Goal: Task Accomplishment & Management: Manage account settings

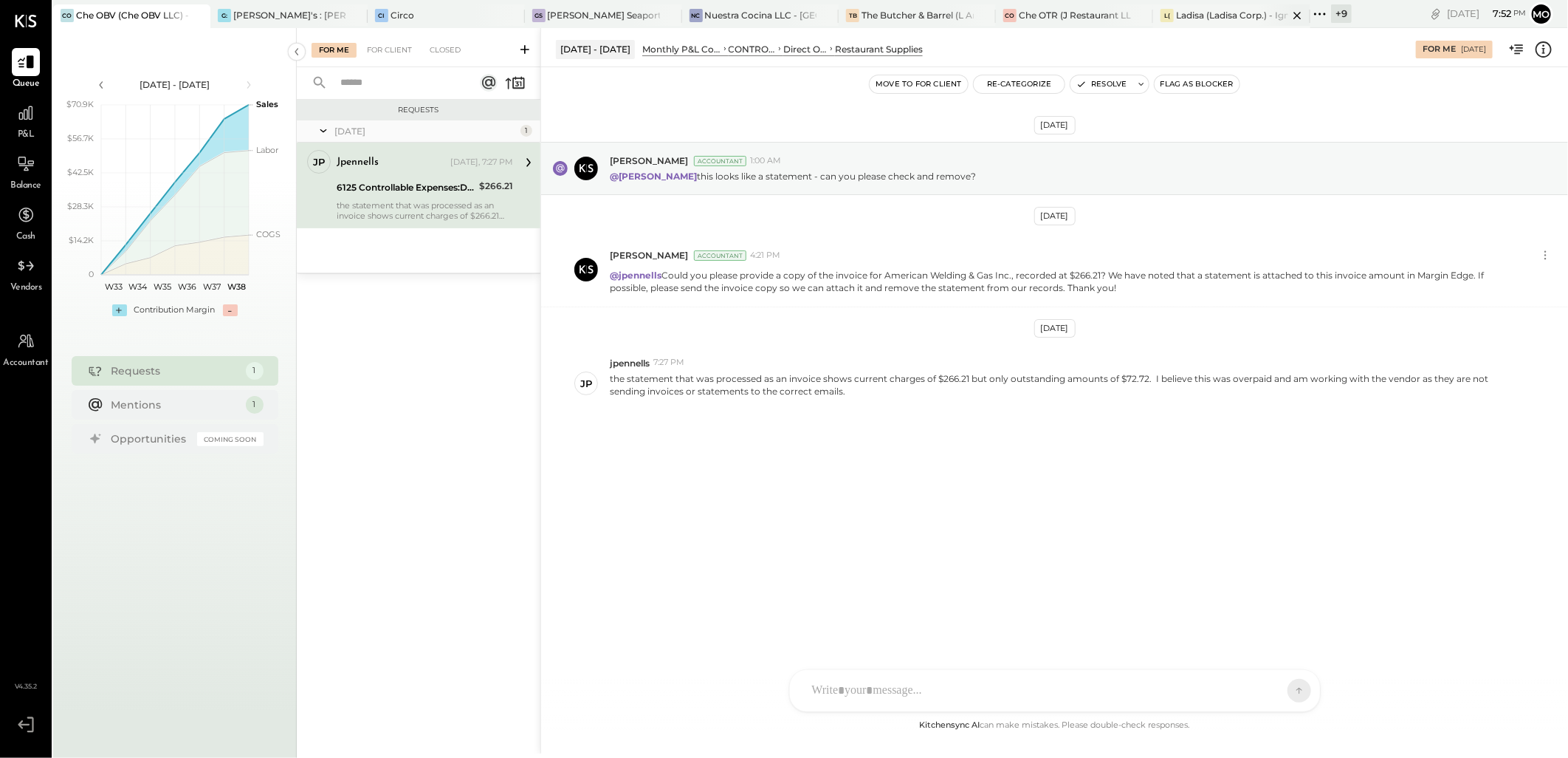
click at [1215, 10] on div "Ladisa (Ladisa Corp.) - Ignite" at bounding box center [1232, 15] width 112 height 12
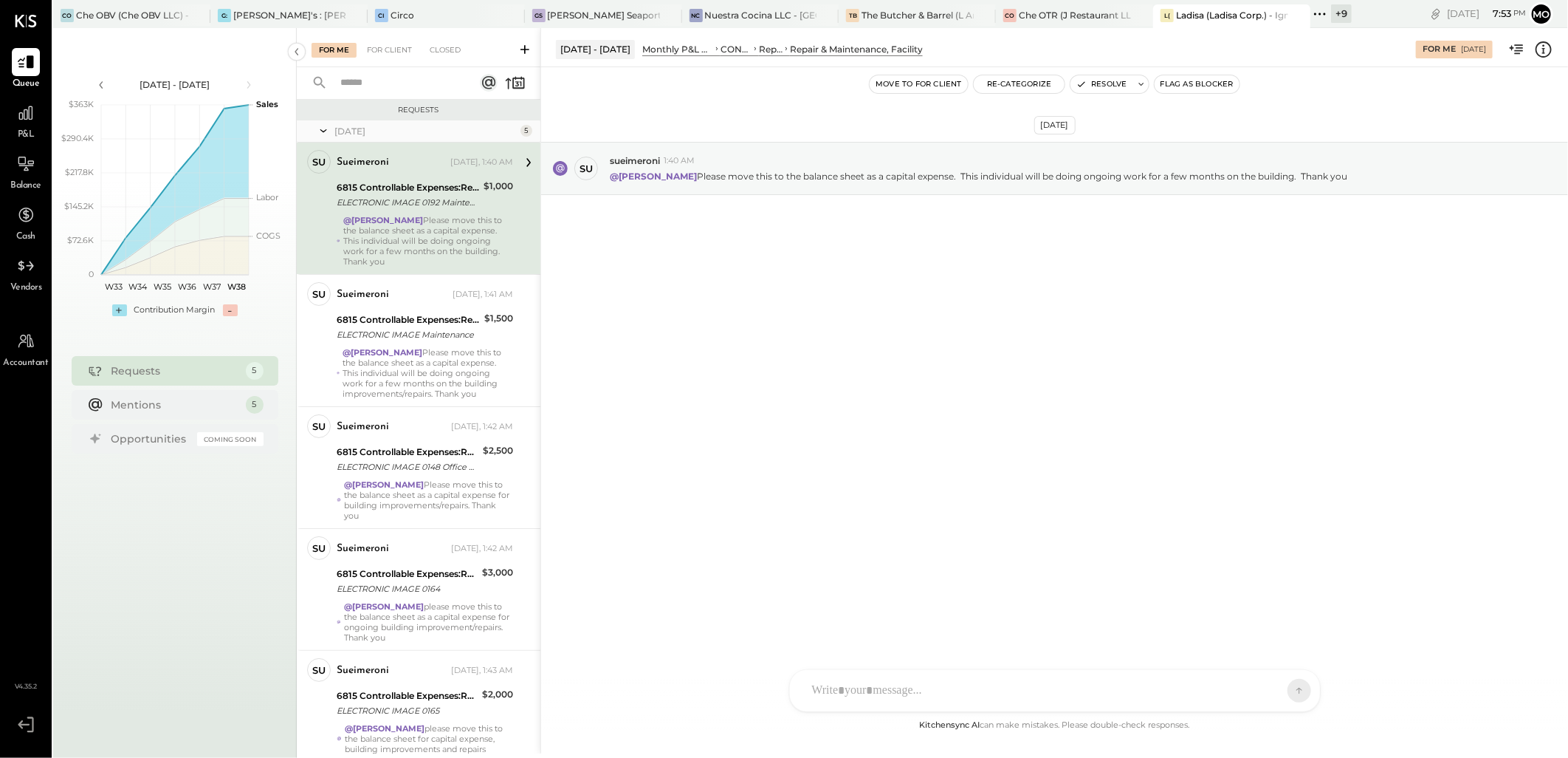
scroll to position [73, 0]
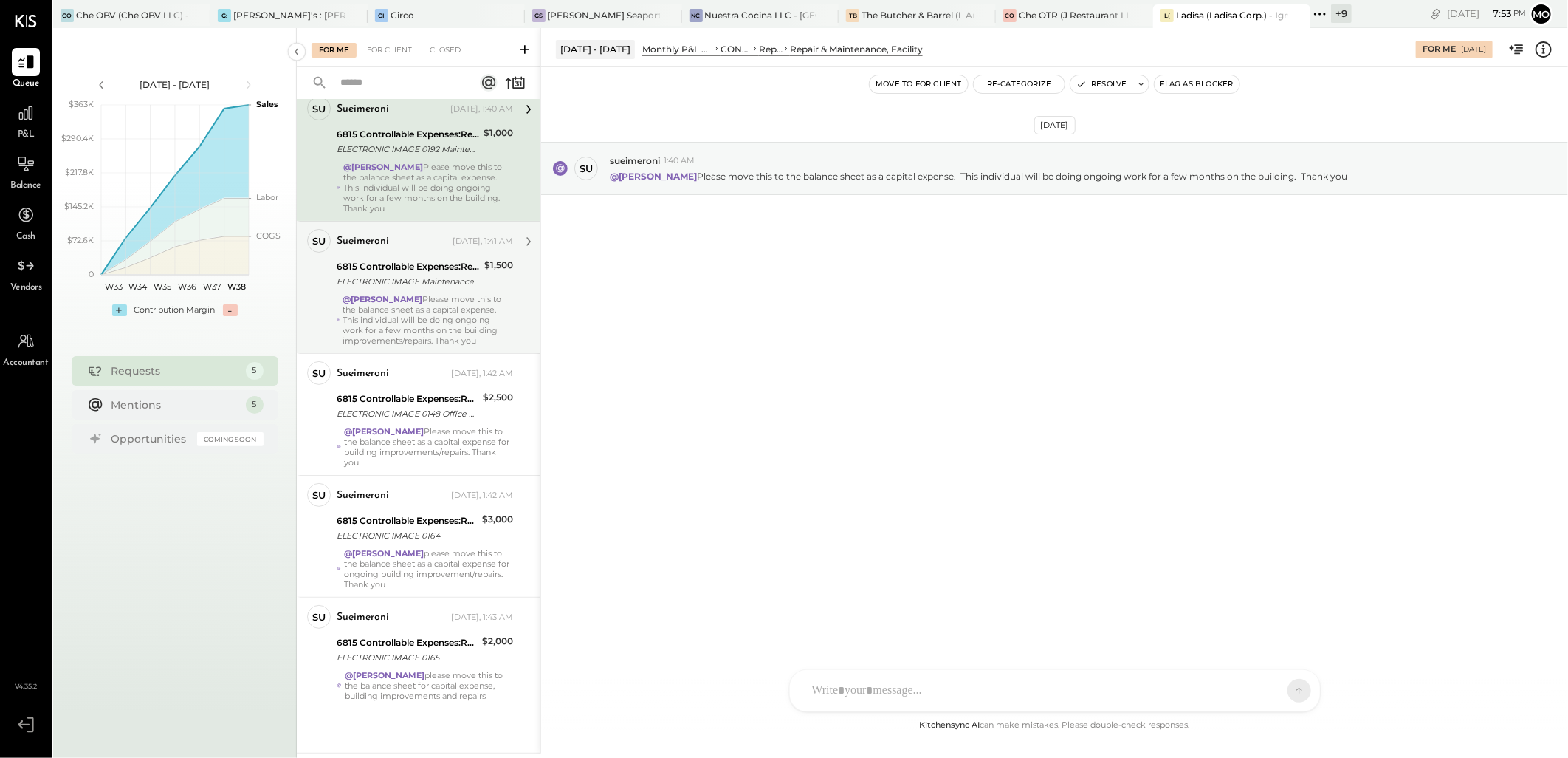
click at [454, 294] on div "@[PERSON_NAME] Please move this to the balance sheet as a capital expense. This…" at bounding box center [427, 319] width 170 height 52
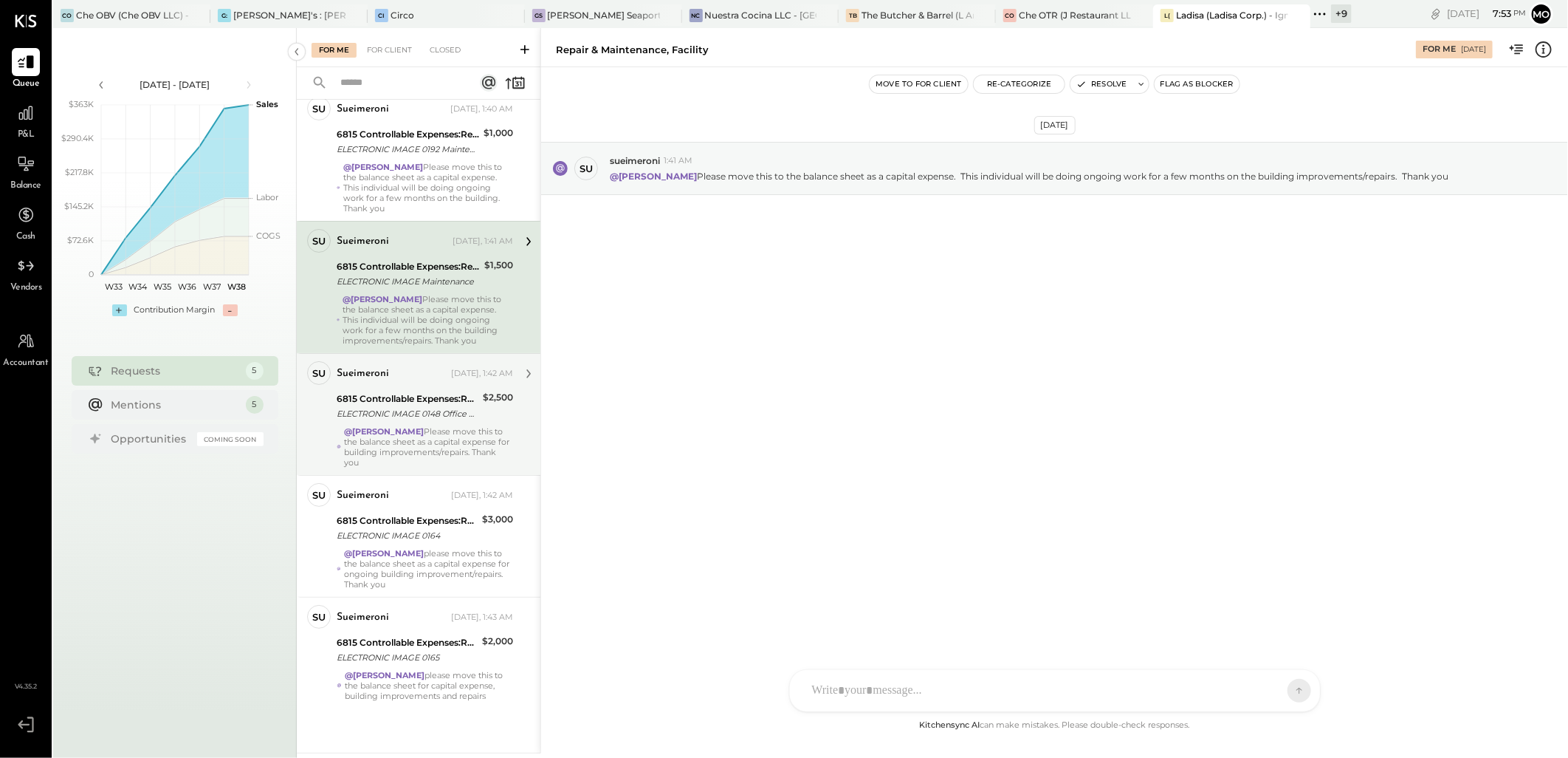
click at [456, 426] on div "@[PERSON_NAME] Please move this to the balance sheet as a capital expense for b…" at bounding box center [428, 446] width 169 height 41
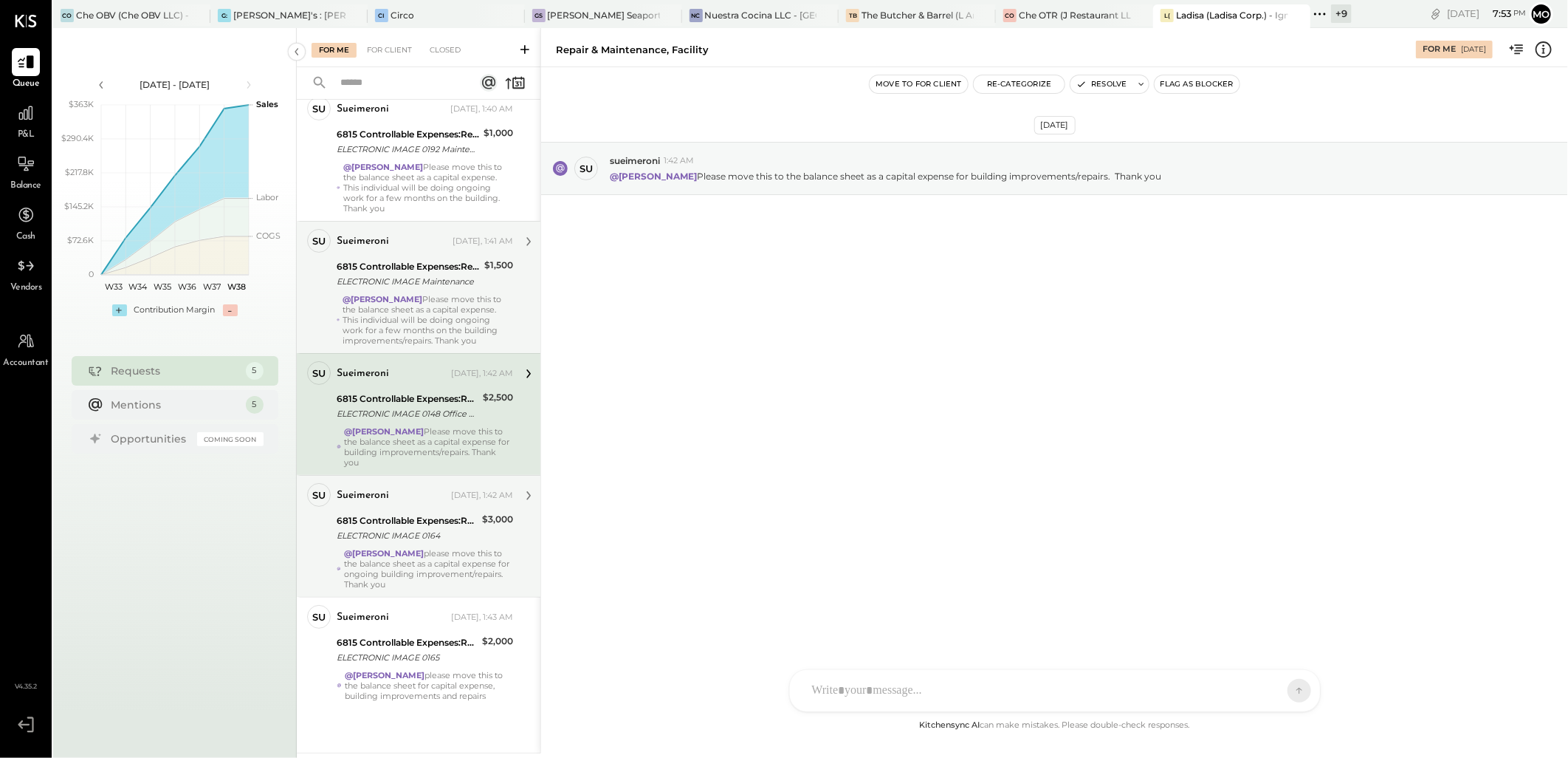
click at [445, 536] on div "sueimeroni [DATE], 1:42 AM 6815 Controllable Expenses:Repairs & Maintenance:Rep…" at bounding box center [425, 537] width 177 height 107
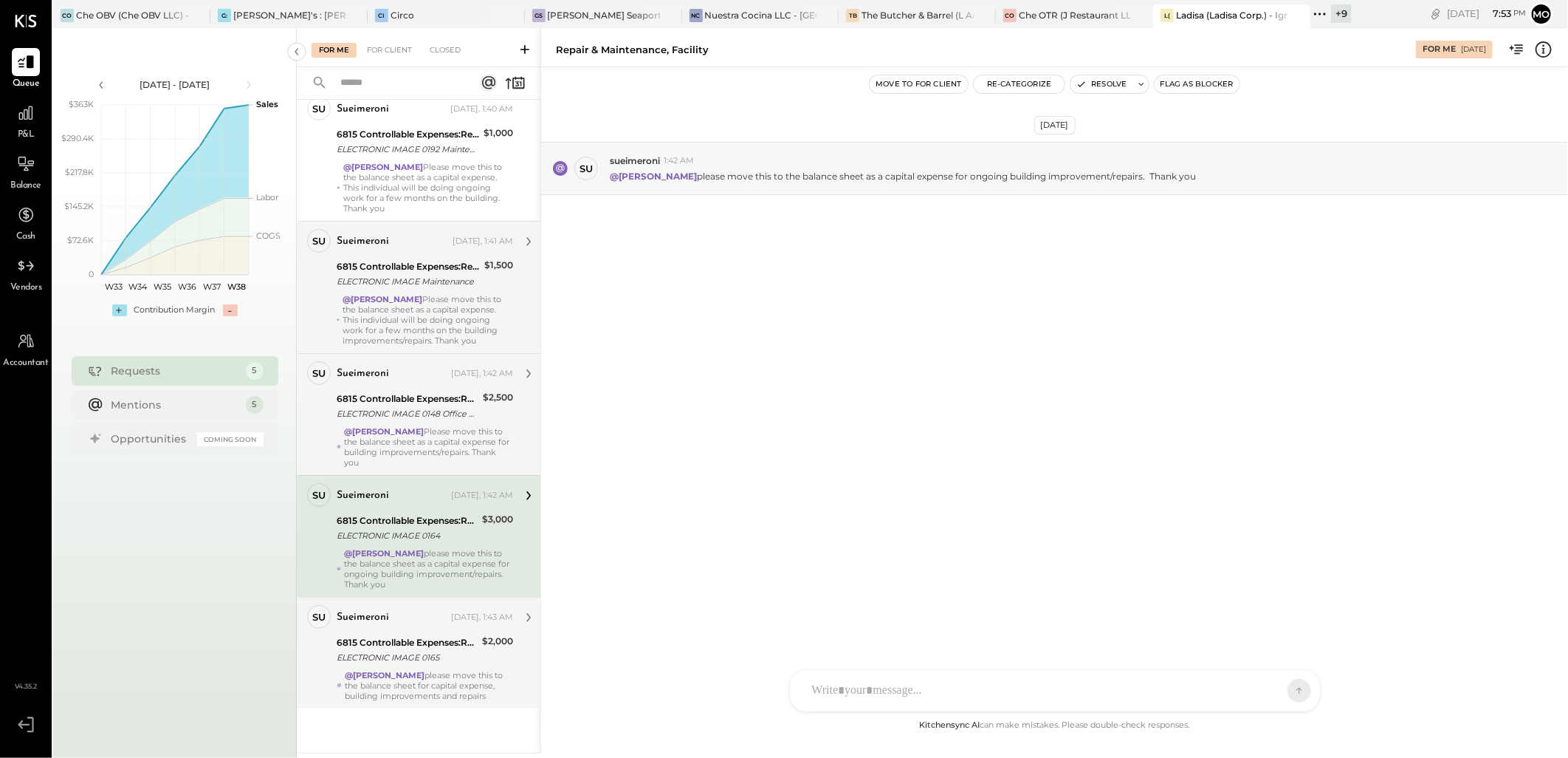
click at [424, 670] on strong "@[PERSON_NAME]" at bounding box center [385, 675] width 80 height 10
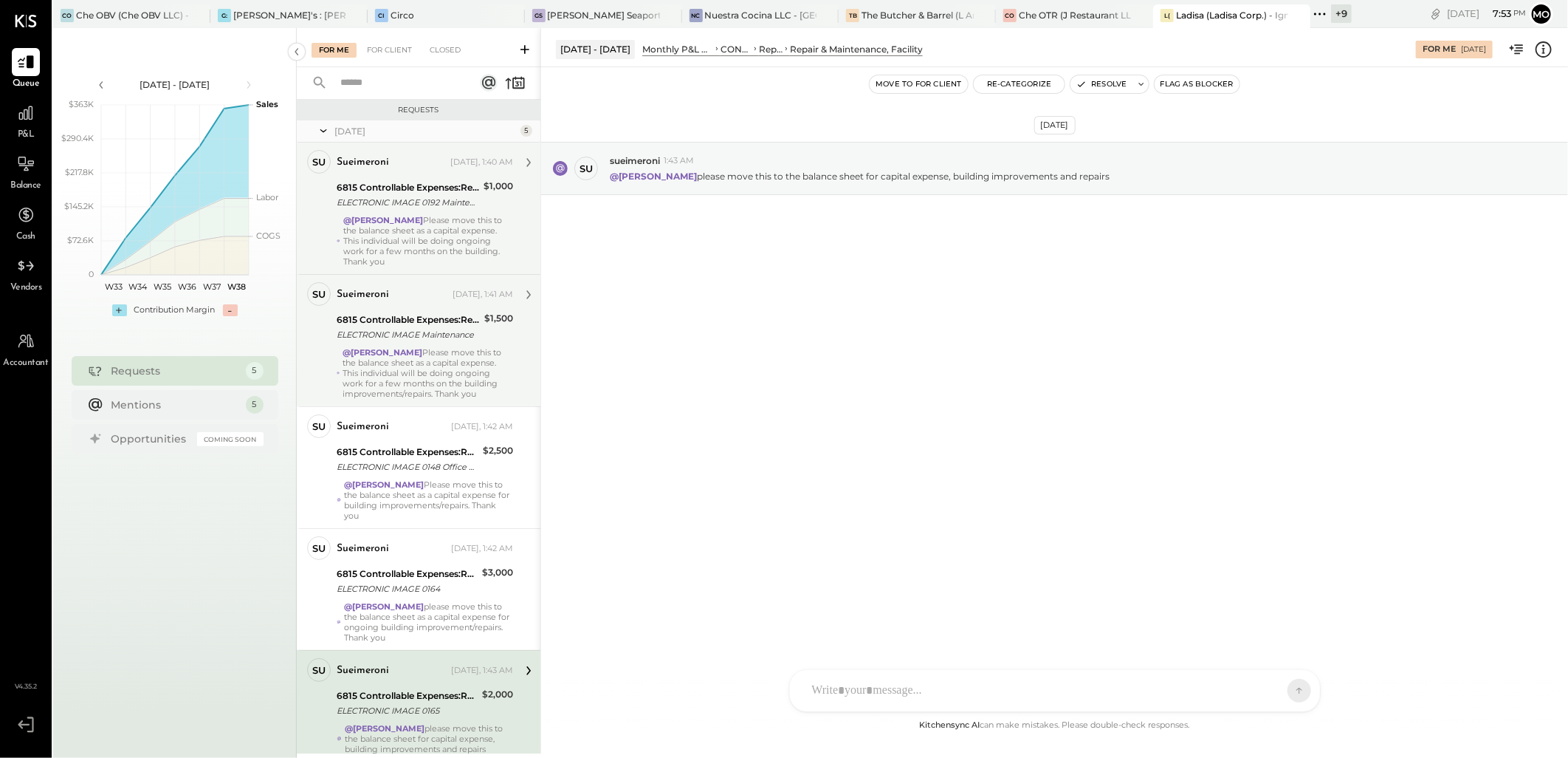
click at [401, 212] on div "sueimeroni [DATE], 1:40 AM 6815 Controllable Expenses:Repairs & Maintenance:Rep…" at bounding box center [425, 207] width 177 height 116
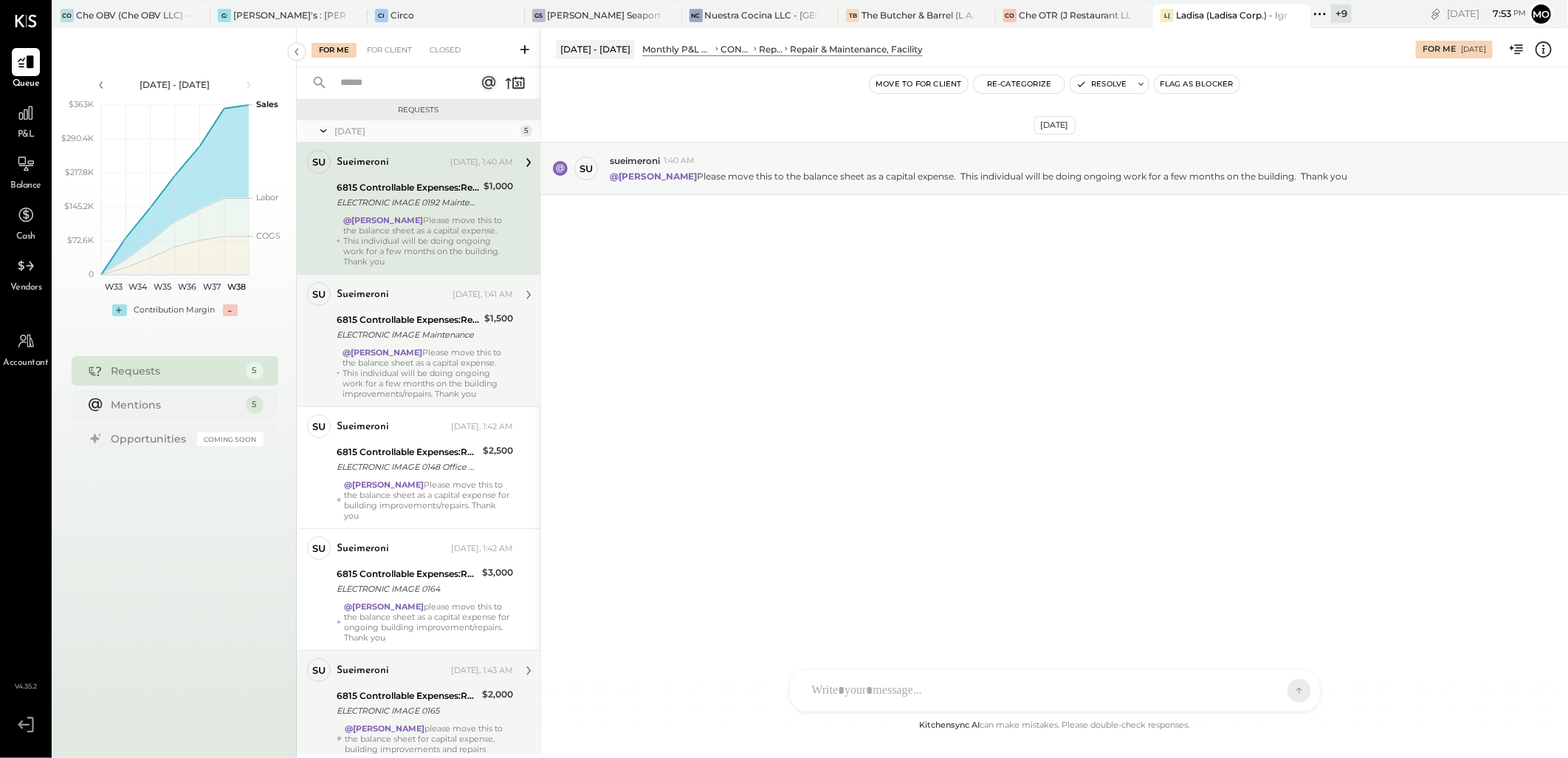
click at [402, 372] on div "@[PERSON_NAME] Please move this to the balance sheet as a capital expense. This…" at bounding box center [427, 372] width 170 height 52
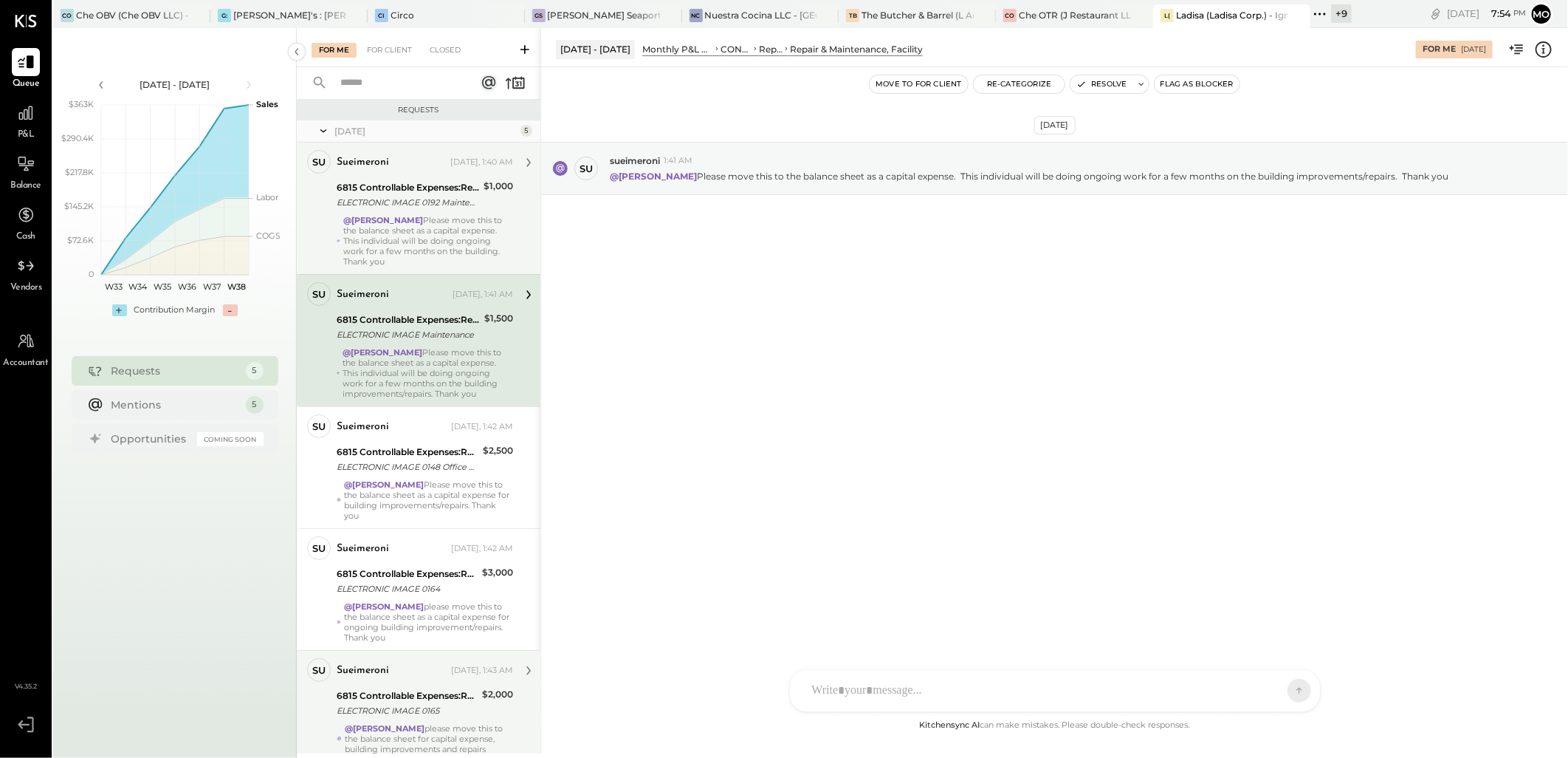
click at [474, 251] on div "@[PERSON_NAME] Please move this to the balance sheet as a capital expense. This…" at bounding box center [428, 240] width 170 height 52
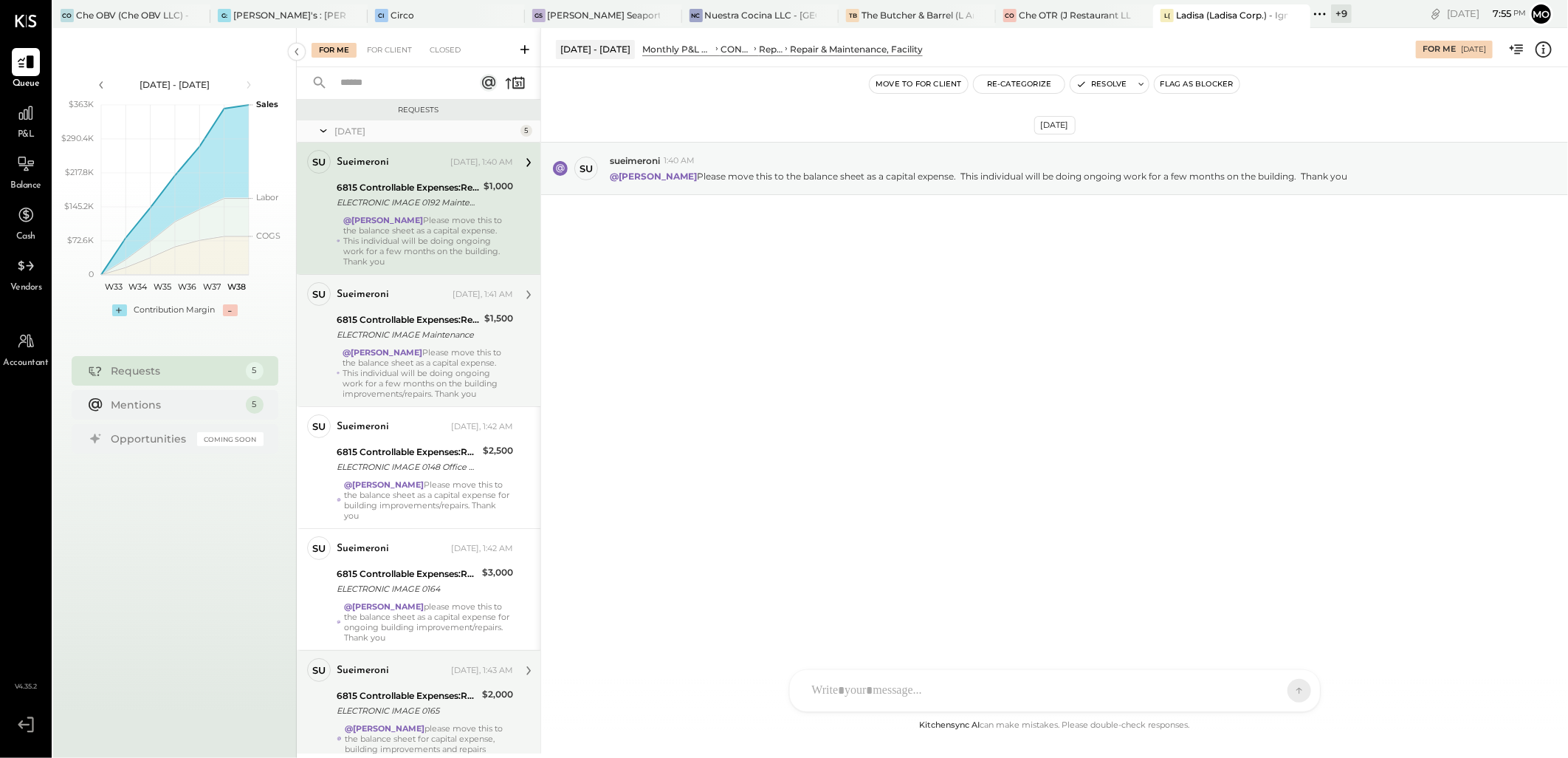
click at [464, 349] on div "@[PERSON_NAME] Please move this to the balance sheet as a capital expense. This…" at bounding box center [427, 372] width 170 height 52
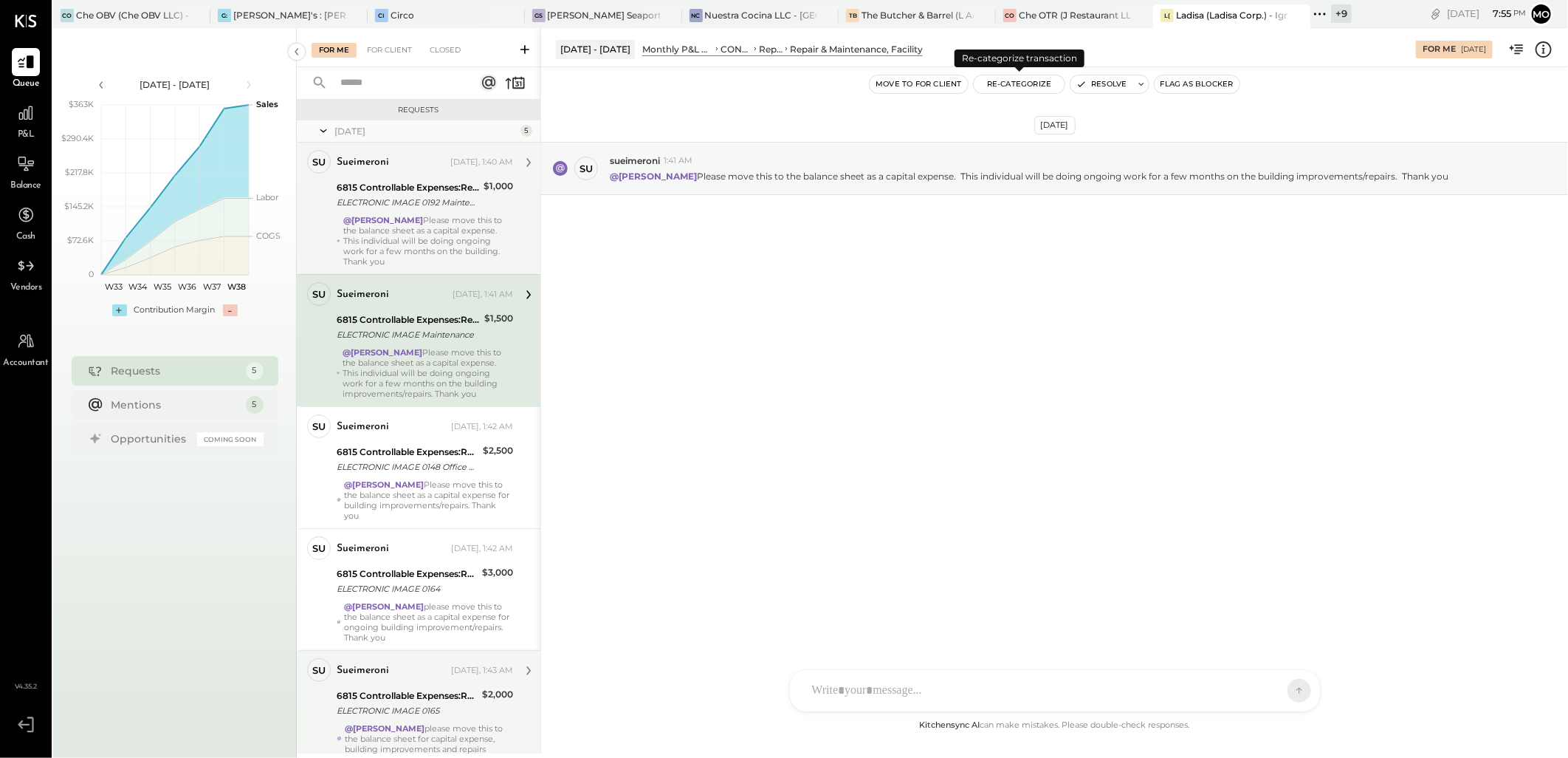
click at [1025, 85] on button "Re-Categorize" at bounding box center [1019, 84] width 92 height 17
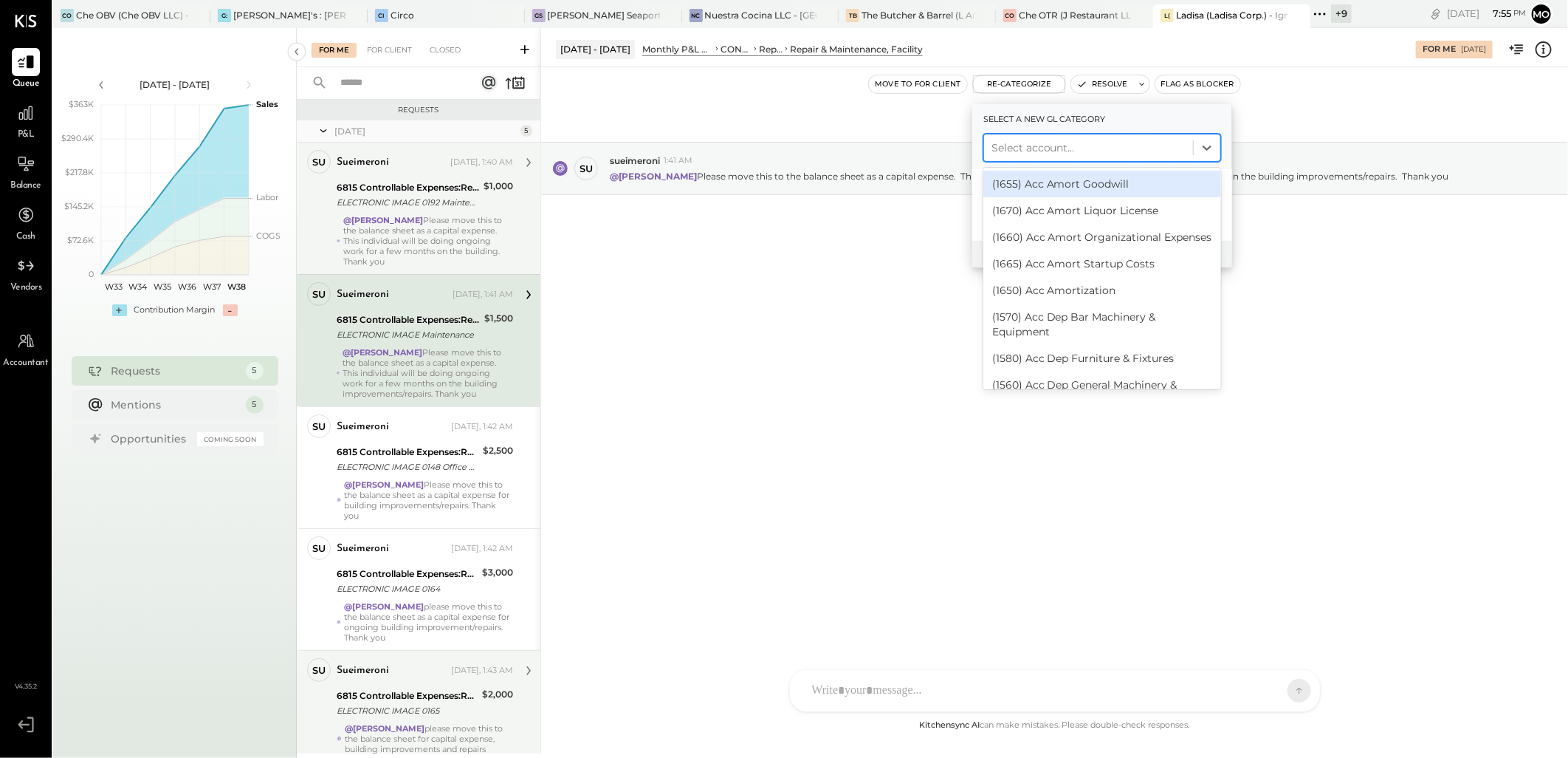
click at [1025, 151] on div at bounding box center [1089, 148] width 194 height 17
type input "*****"
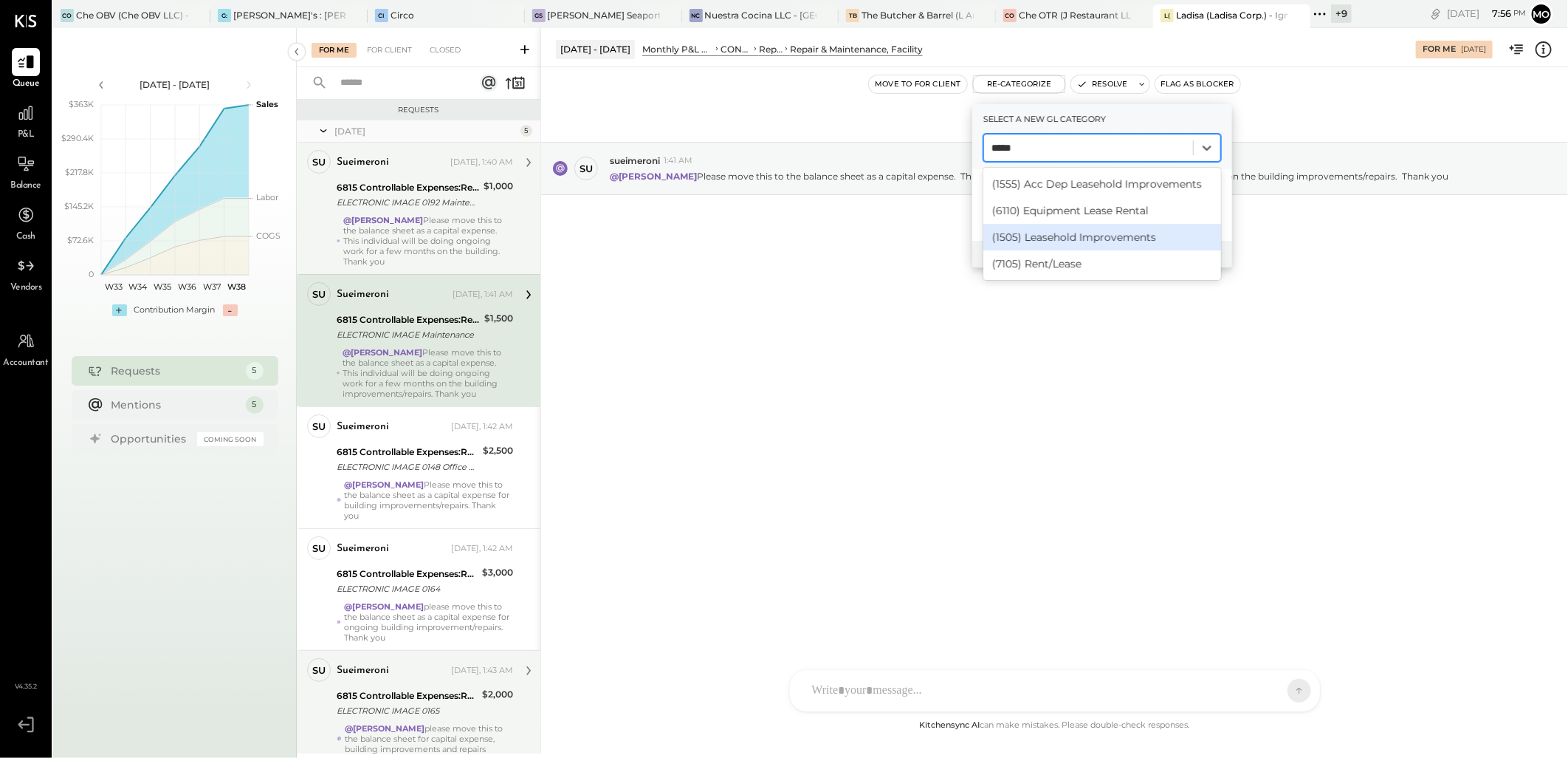
click at [1080, 233] on div "(1505) Leasehold Improvements" at bounding box center [1102, 237] width 238 height 26
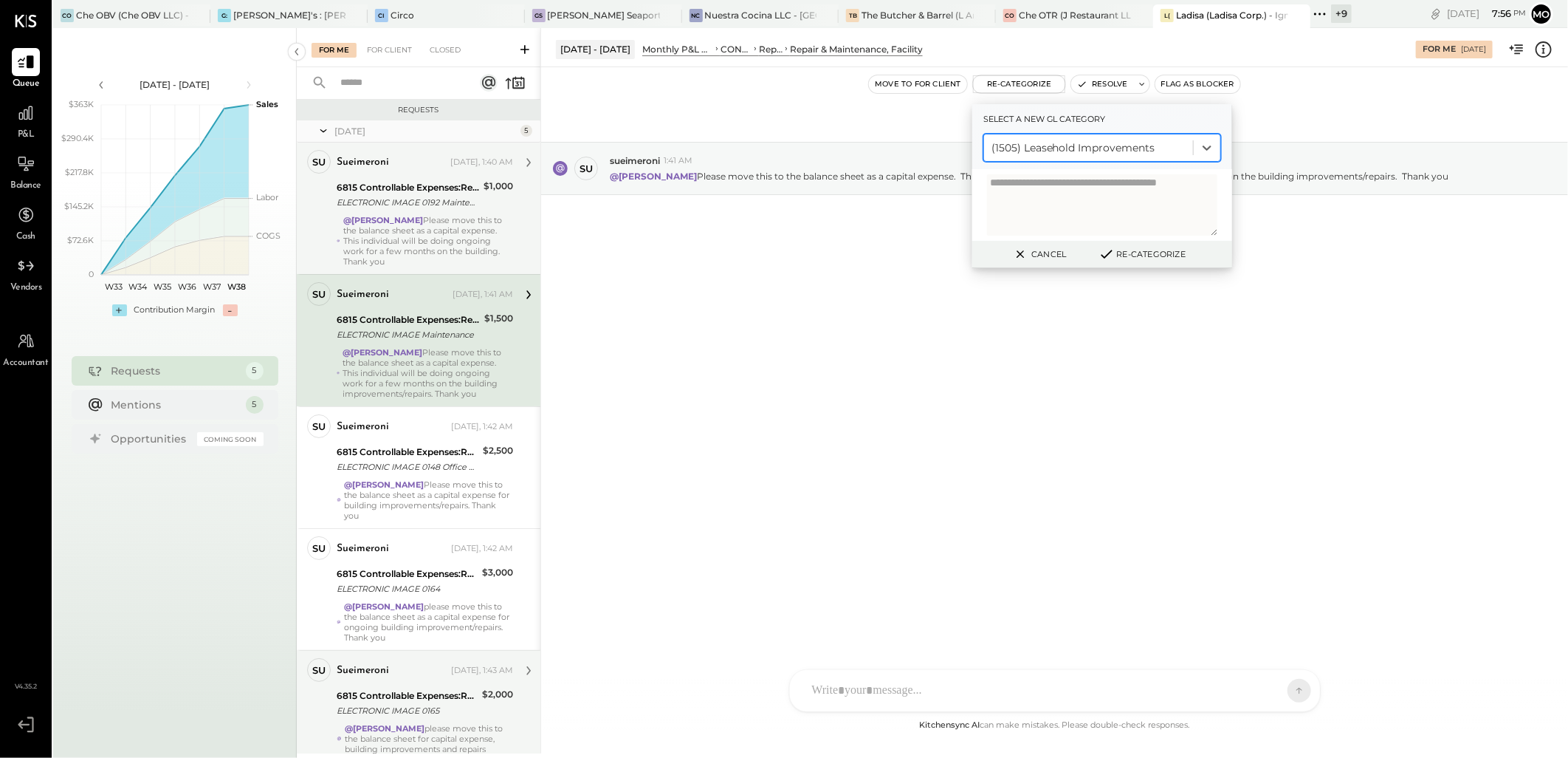
click at [1141, 254] on button "Re-Categorize" at bounding box center [1142, 254] width 98 height 17
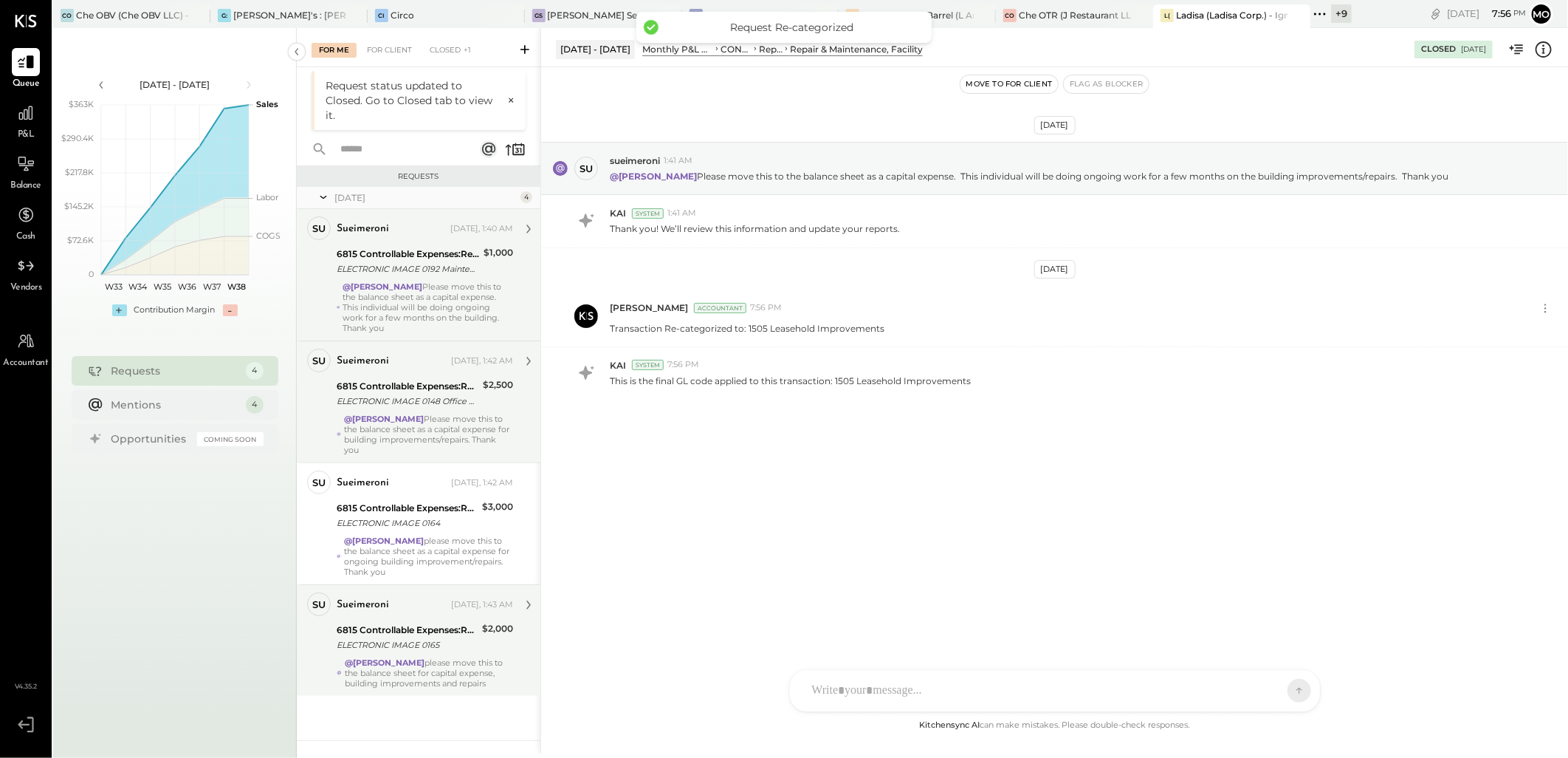
click at [430, 401] on div "ELECTRONIC IMAGE 0148 Office Work" at bounding box center [407, 400] width 142 height 15
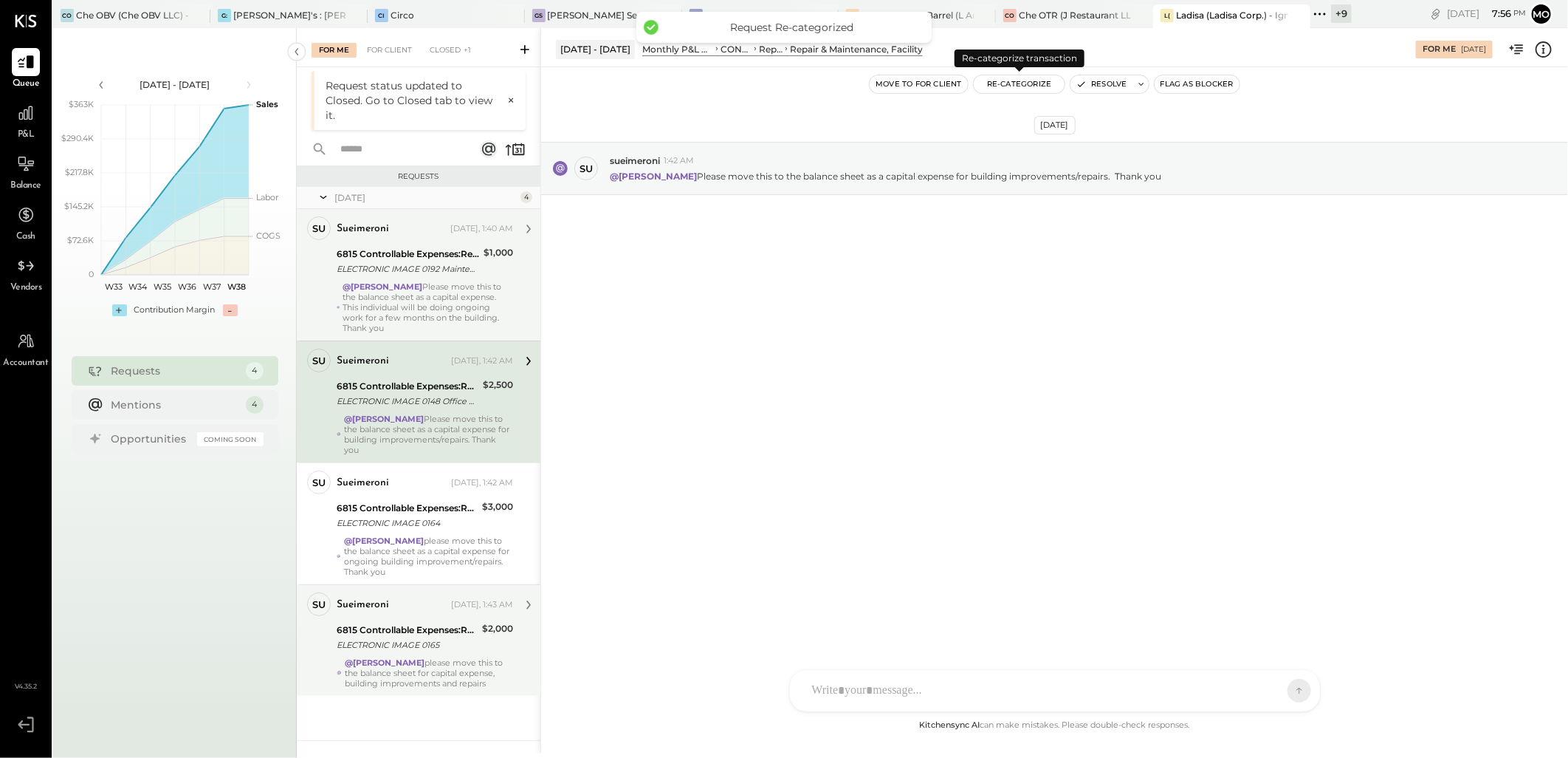
click at [997, 80] on button "Re-Categorize" at bounding box center [1019, 84] width 92 height 17
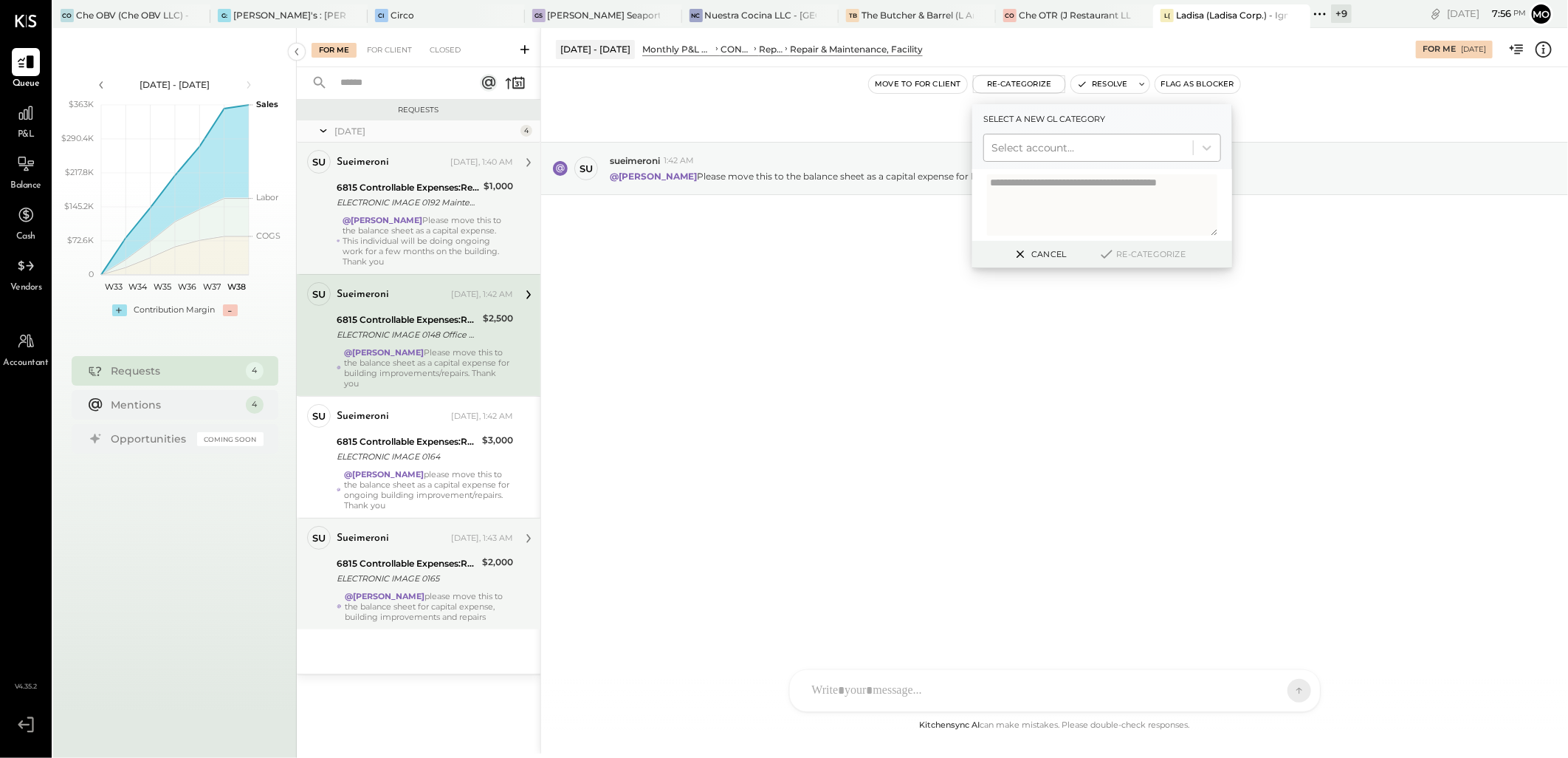
click at [1043, 148] on div at bounding box center [1089, 148] width 194 height 17
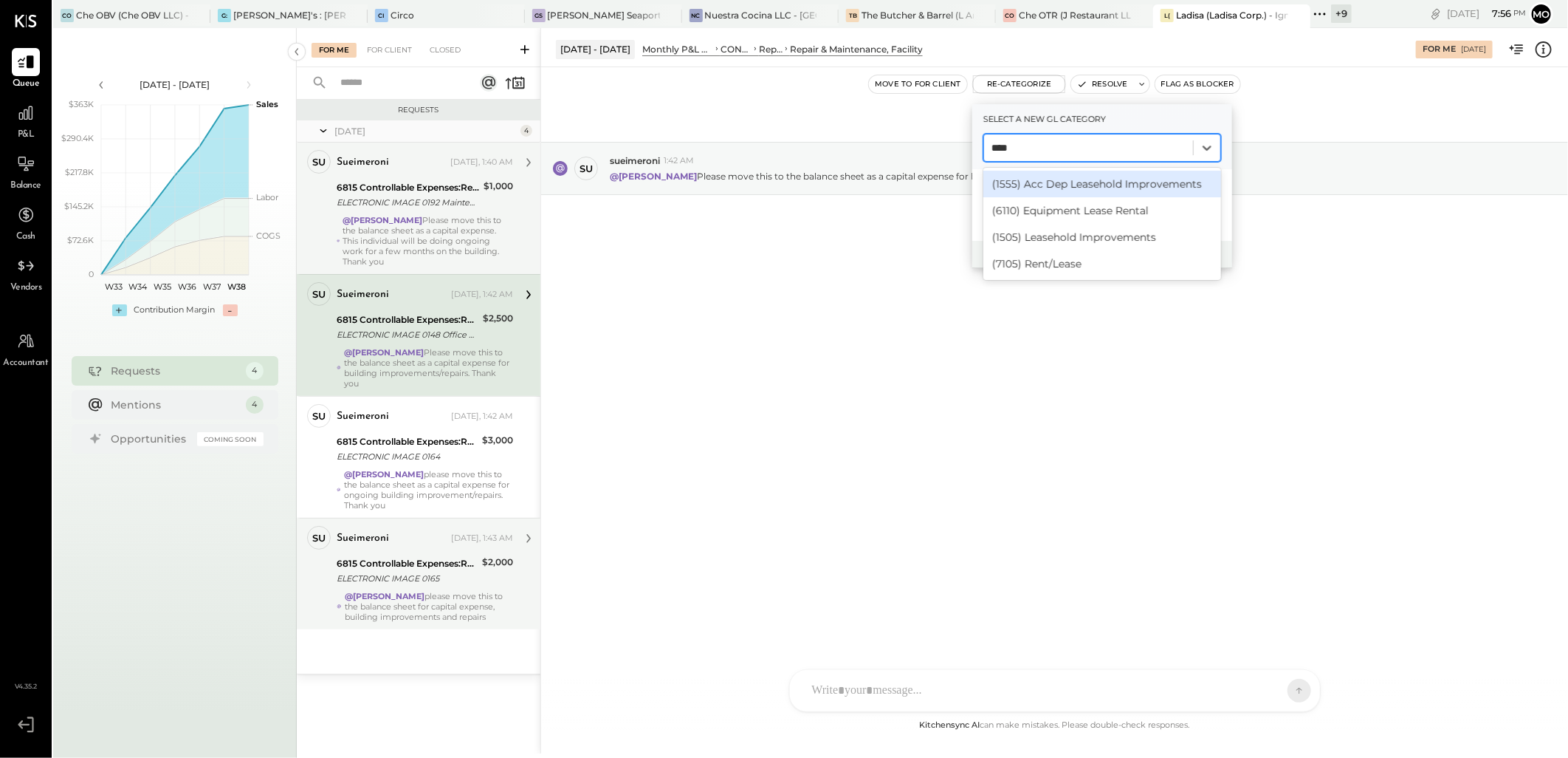
type input "*****"
click at [1097, 238] on div "(1505) Leasehold Improvements" at bounding box center [1102, 237] width 238 height 26
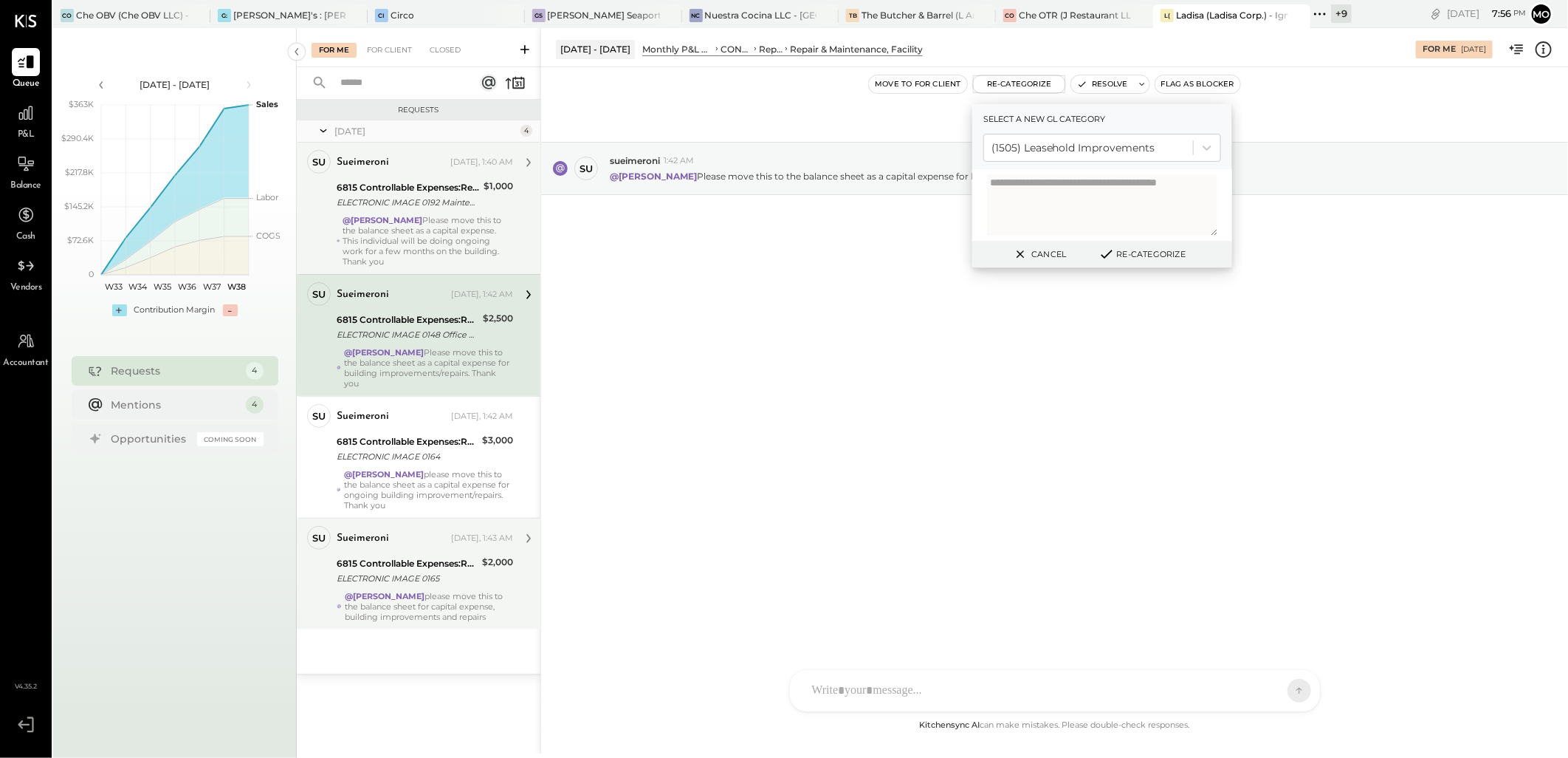
click at [1130, 260] on button "Re-Categorize" at bounding box center [1142, 254] width 98 height 17
click at [1126, 250] on button "Re-Categorize" at bounding box center [1148, 254] width 98 height 17
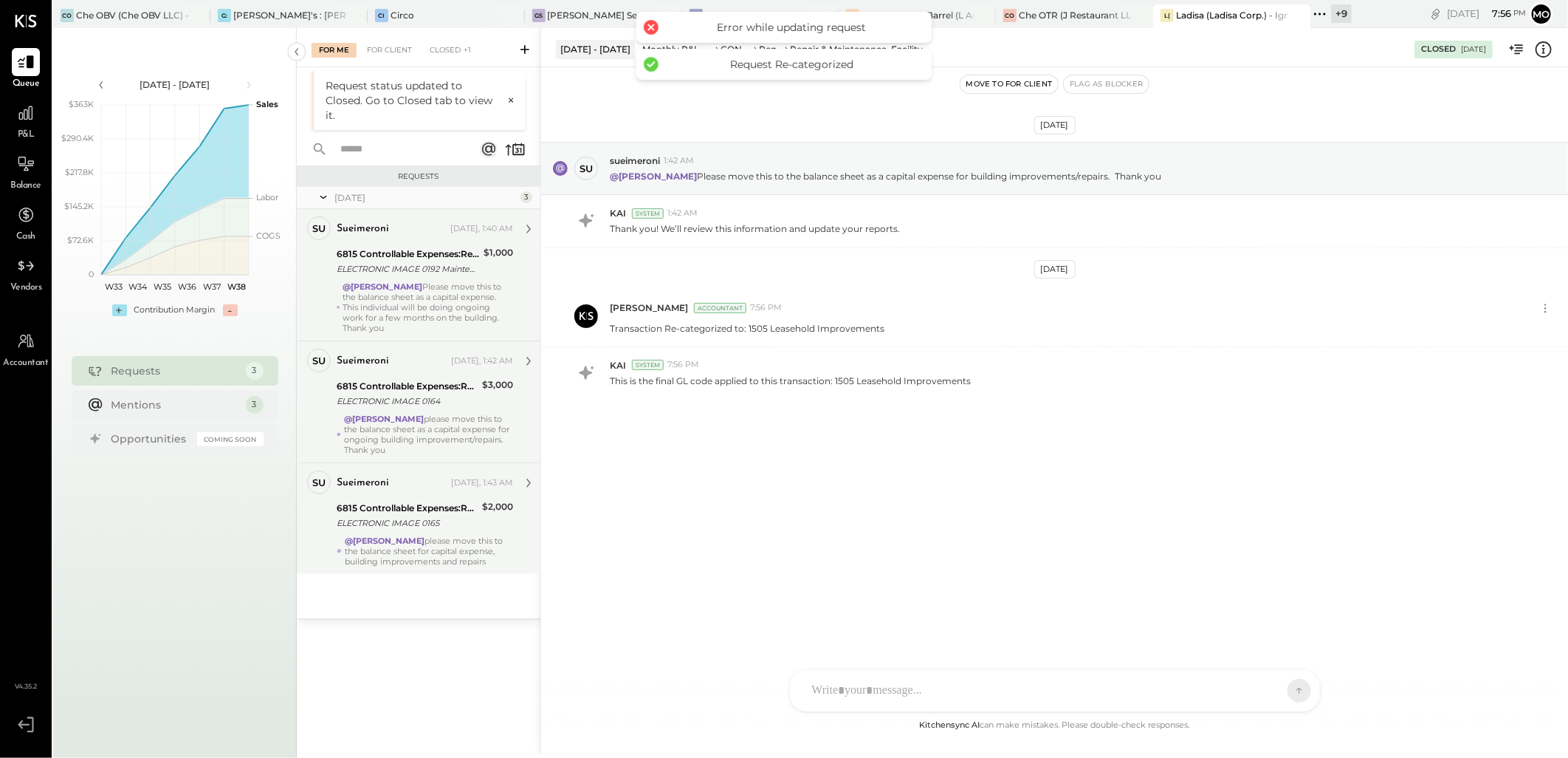
click at [439, 398] on div "ELECTRONIC IMAGE 0164" at bounding box center [406, 400] width 141 height 15
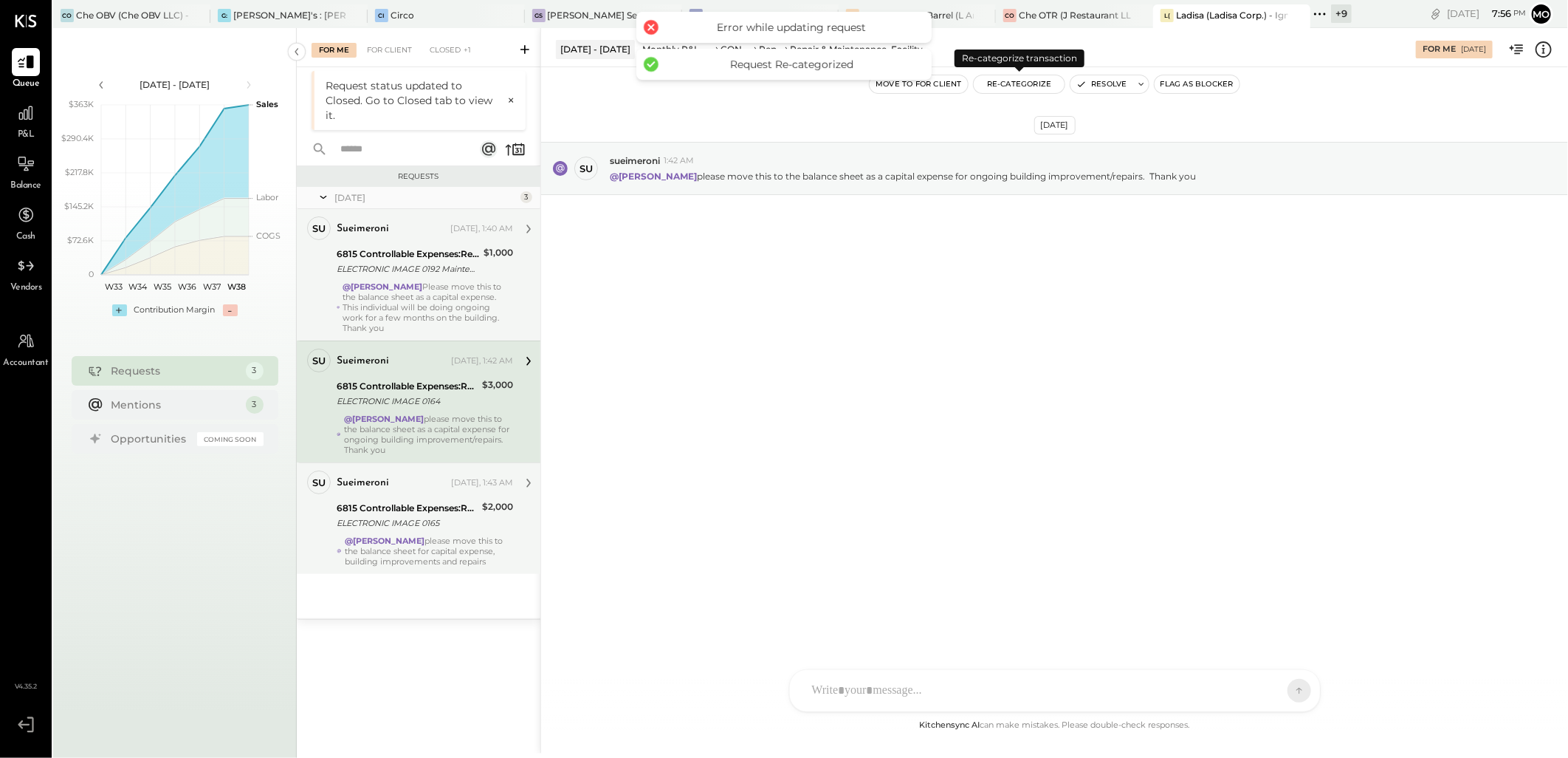
click at [1016, 89] on button "Re-Categorize" at bounding box center [1019, 84] width 92 height 17
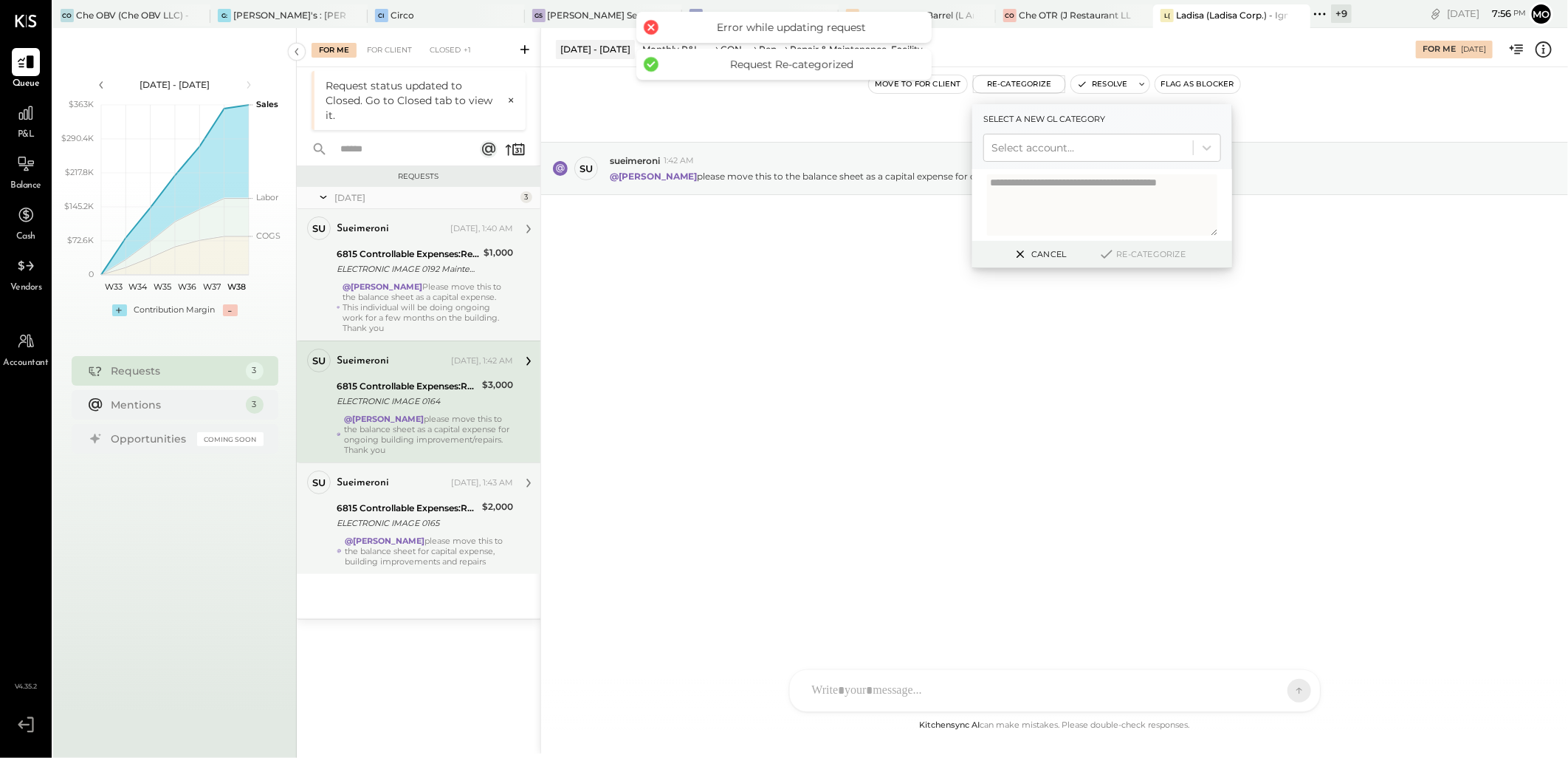
click at [1057, 372] on div "[DATE] su sueimeroni 1:42 AM @[PERSON_NAME] please move this to the balance she…" at bounding box center [1054, 392] width 1027 height 650
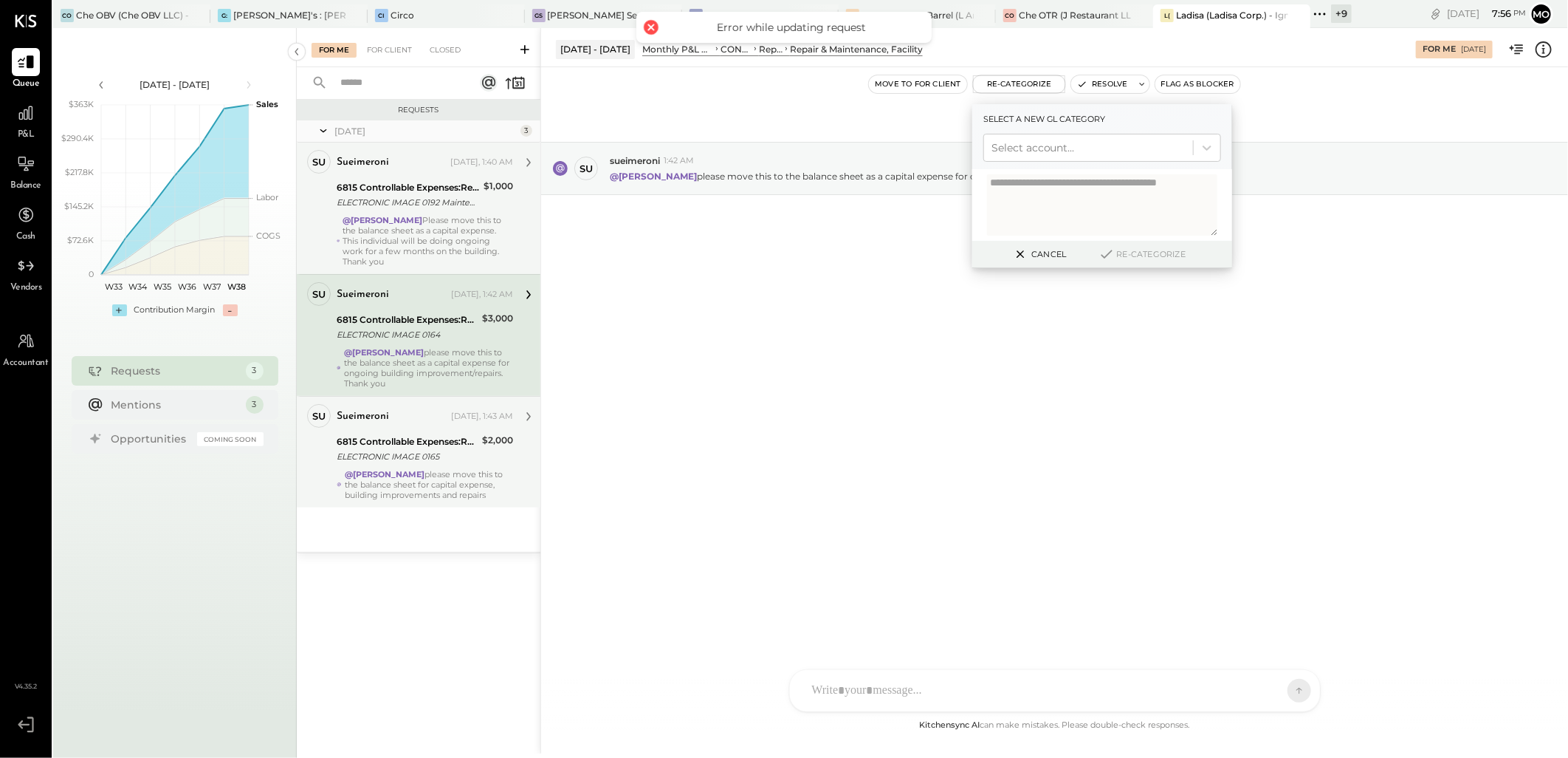
click at [1300, 355] on div "[DATE] su sueimeroni 1:42 AM @[PERSON_NAME] please move this to the balance she…" at bounding box center [1054, 392] width 1027 height 650
click at [1031, 253] on button "Cancel" at bounding box center [1038, 254] width 64 height 19
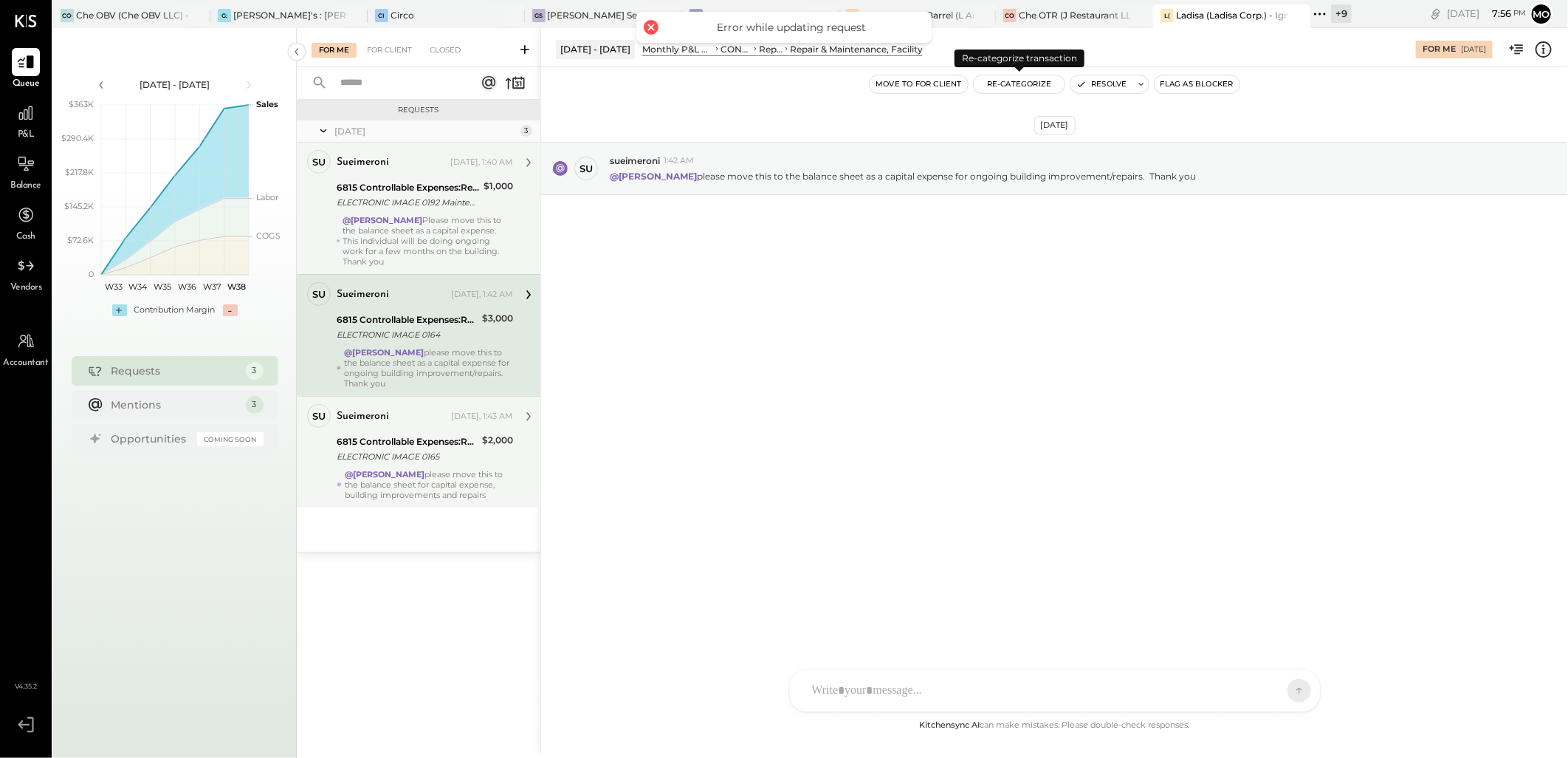
click at [1011, 84] on button "Re-Categorize" at bounding box center [1019, 84] width 92 height 17
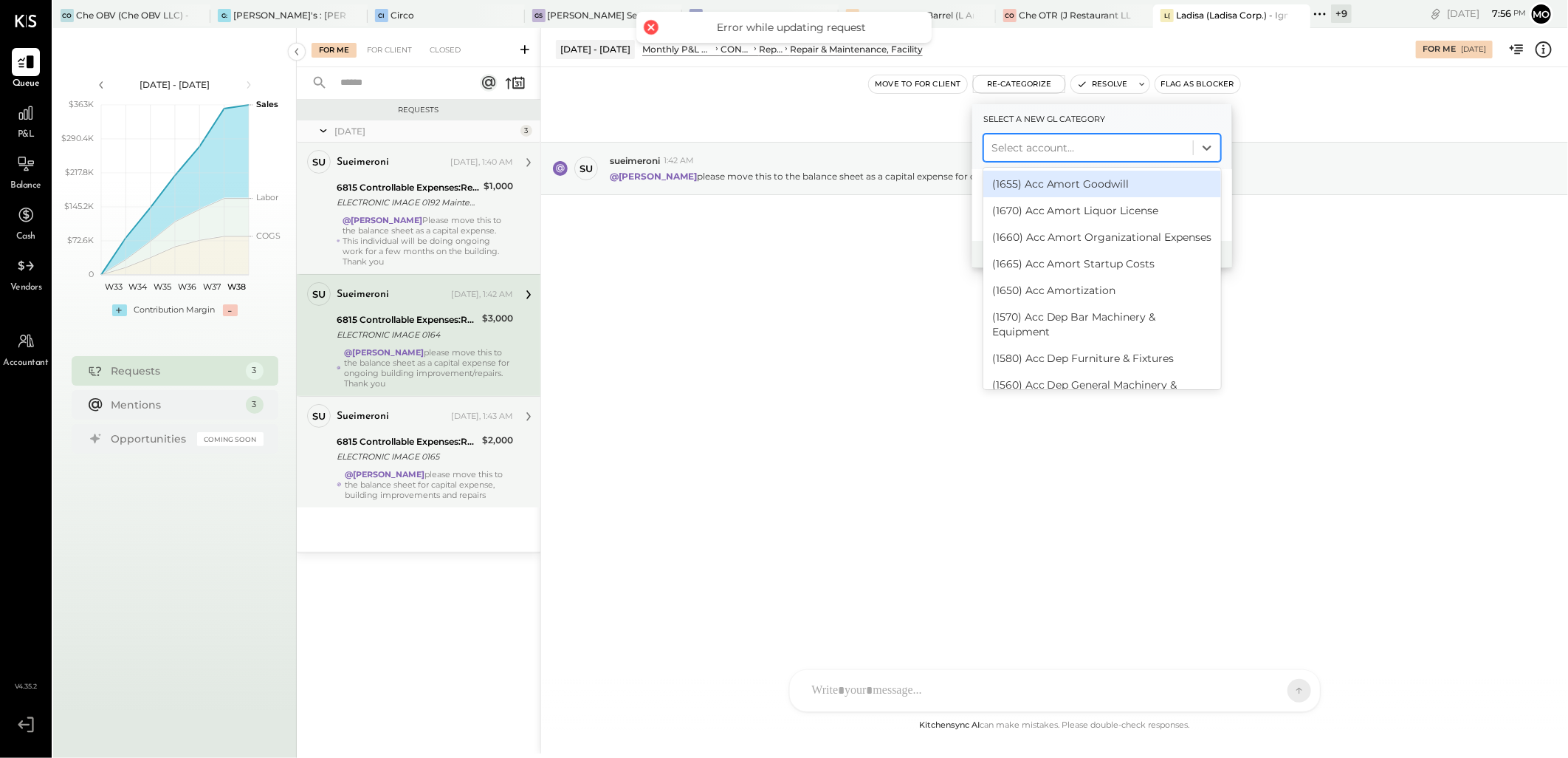
click at [1021, 145] on div at bounding box center [1089, 148] width 194 height 17
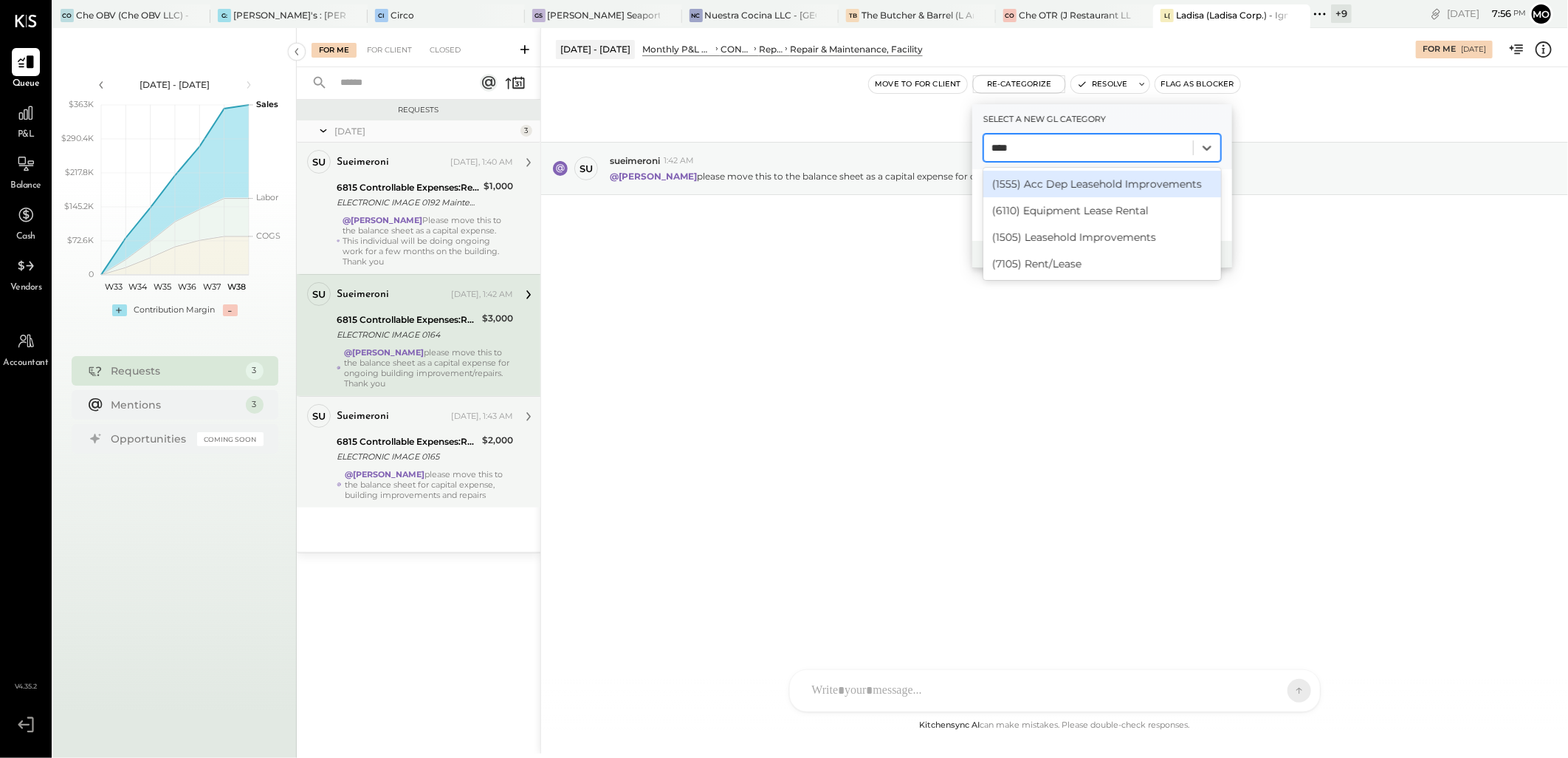
type input "*****"
click at [1091, 229] on div "(1505) Leasehold Improvements" at bounding box center [1102, 237] width 238 height 26
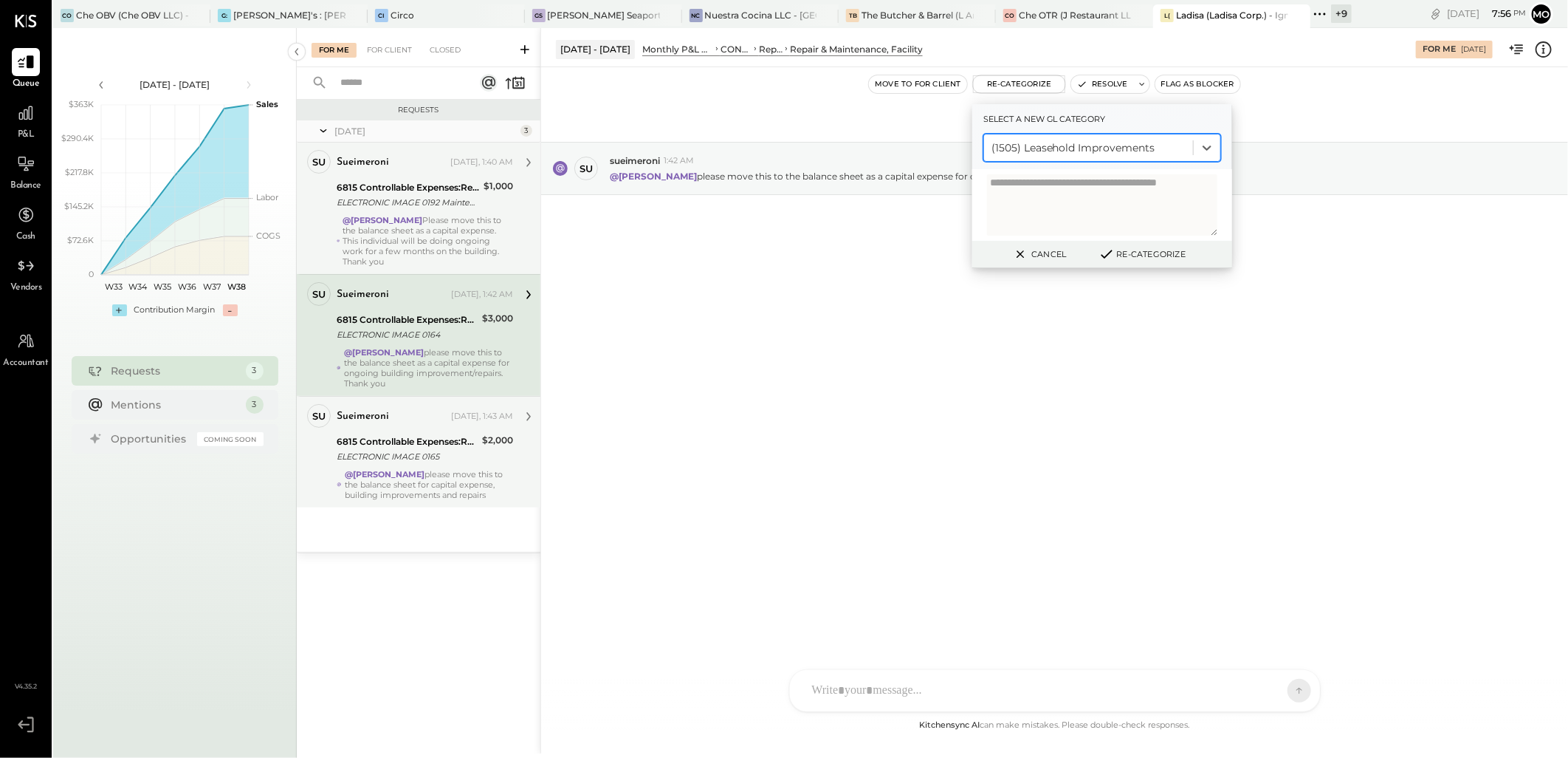
click at [1141, 263] on div "Cancel Re-Categorize" at bounding box center [1102, 254] width 260 height 27
click at [1134, 255] on button "Re-Categorize" at bounding box center [1142, 254] width 98 height 17
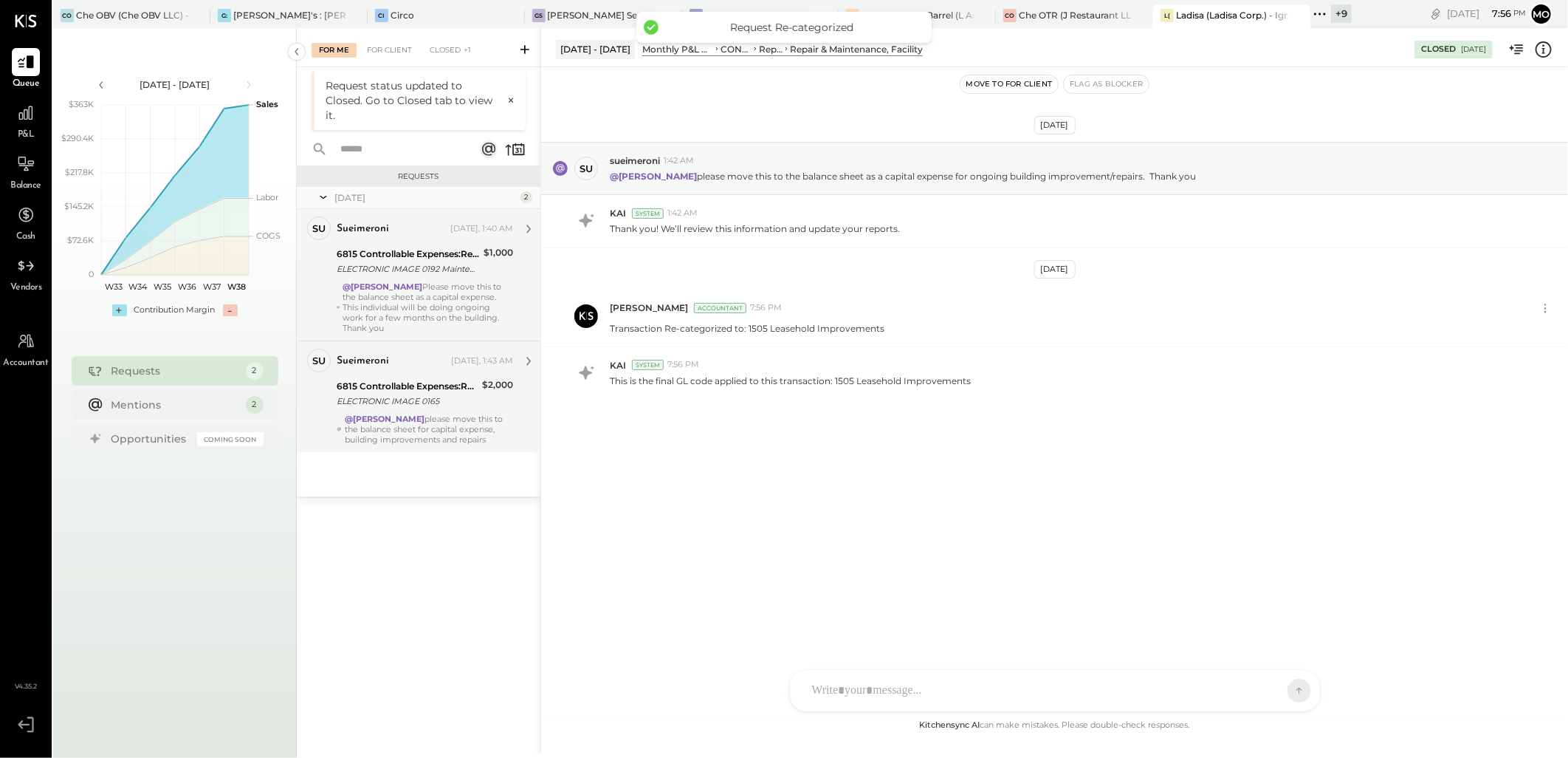
click at [460, 371] on div "sueimeroni [DATE], 1:43 AM" at bounding box center [425, 361] width 177 height 21
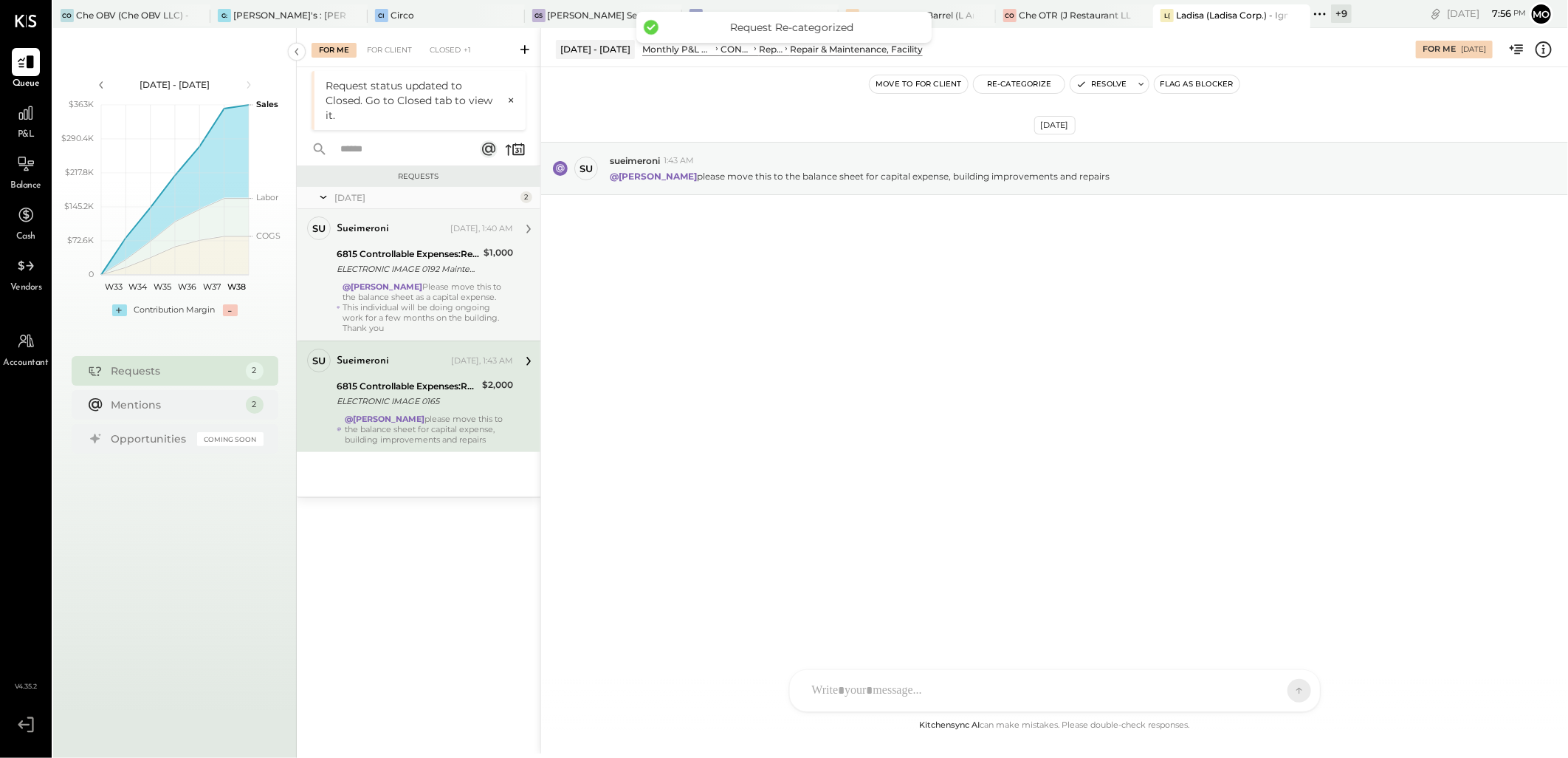
click at [1007, 83] on button "Re-Categorize" at bounding box center [1019, 84] width 92 height 17
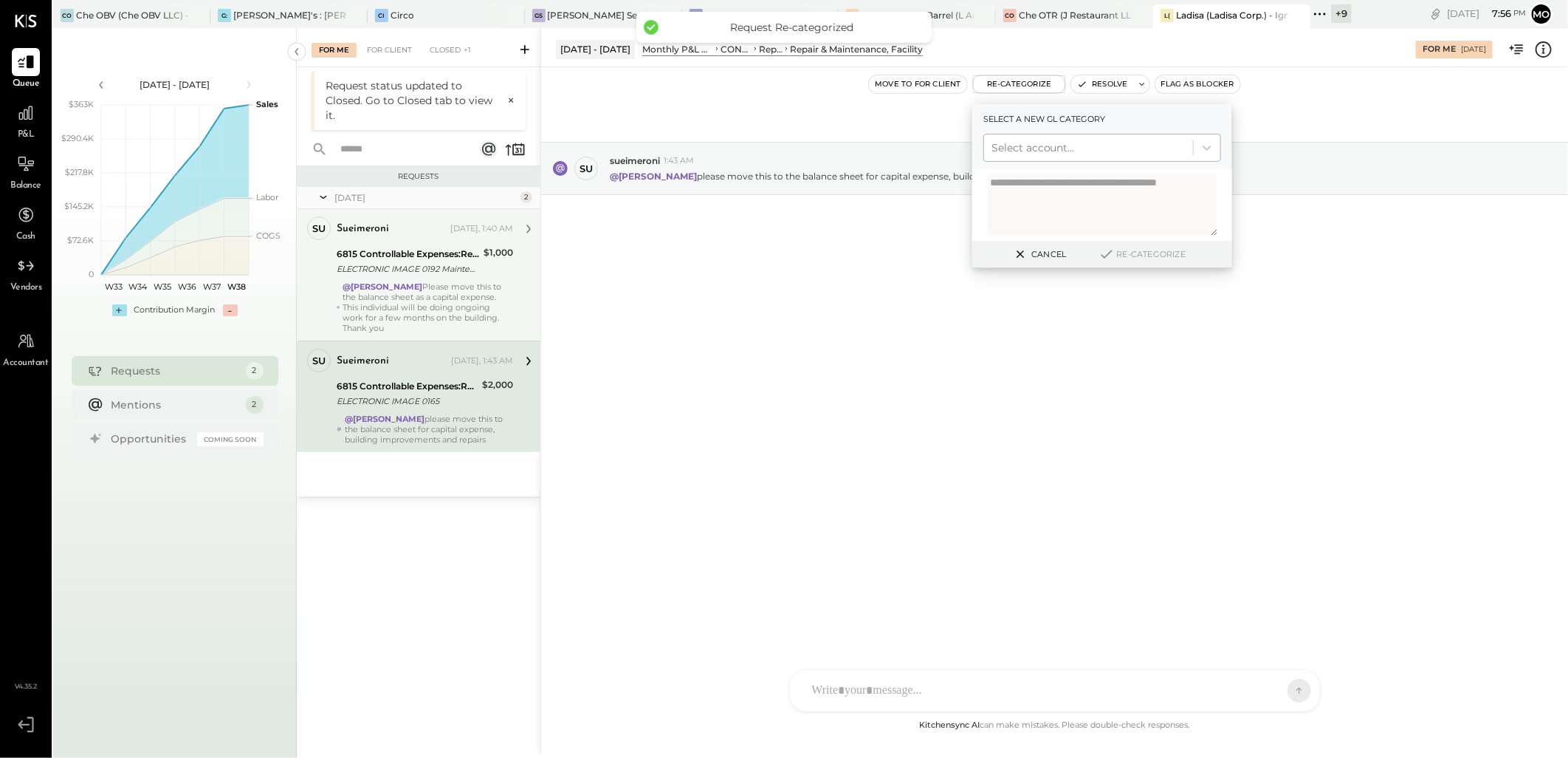
click at [1016, 145] on div at bounding box center [1089, 148] width 194 height 17
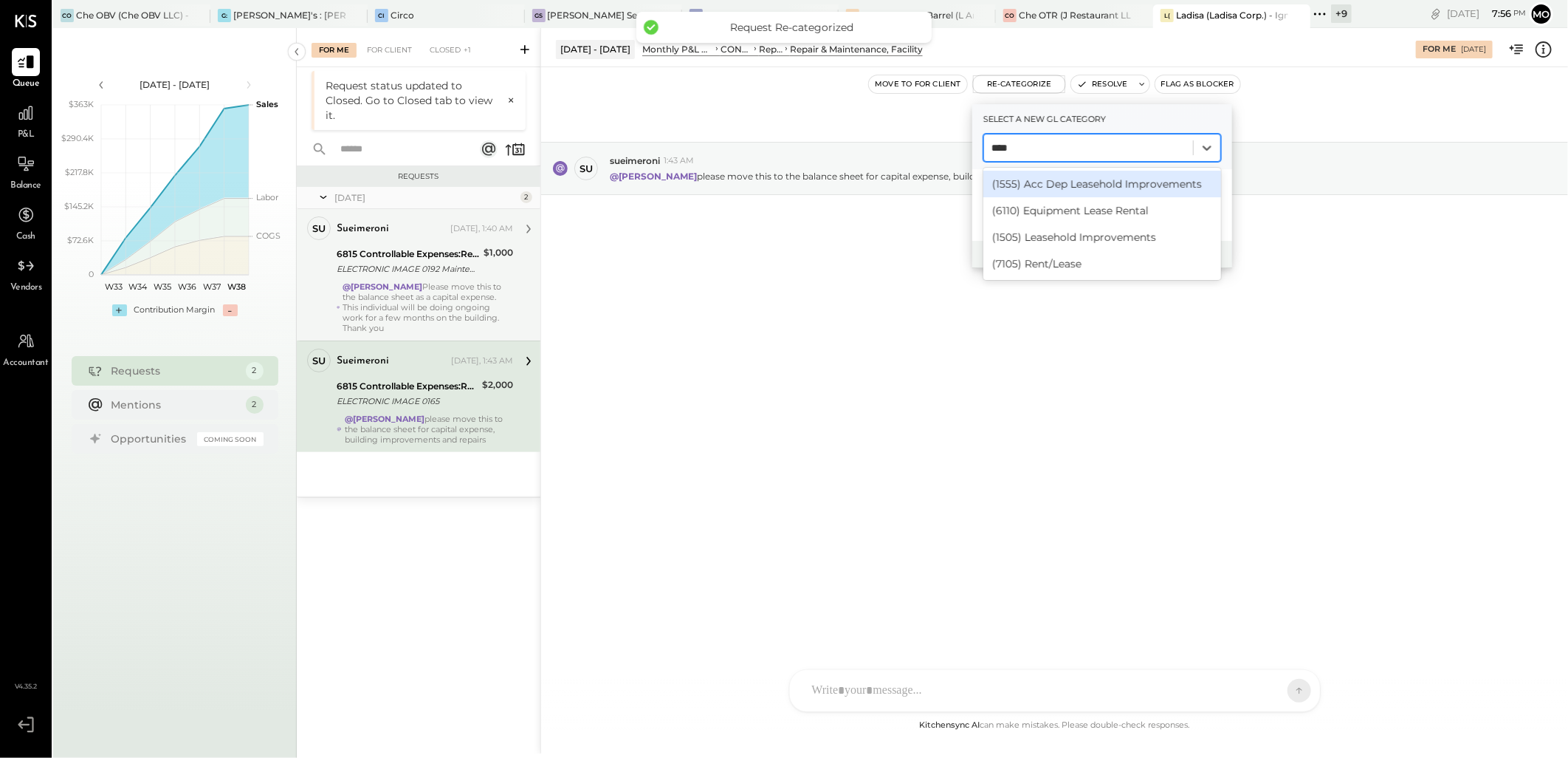
type input "*****"
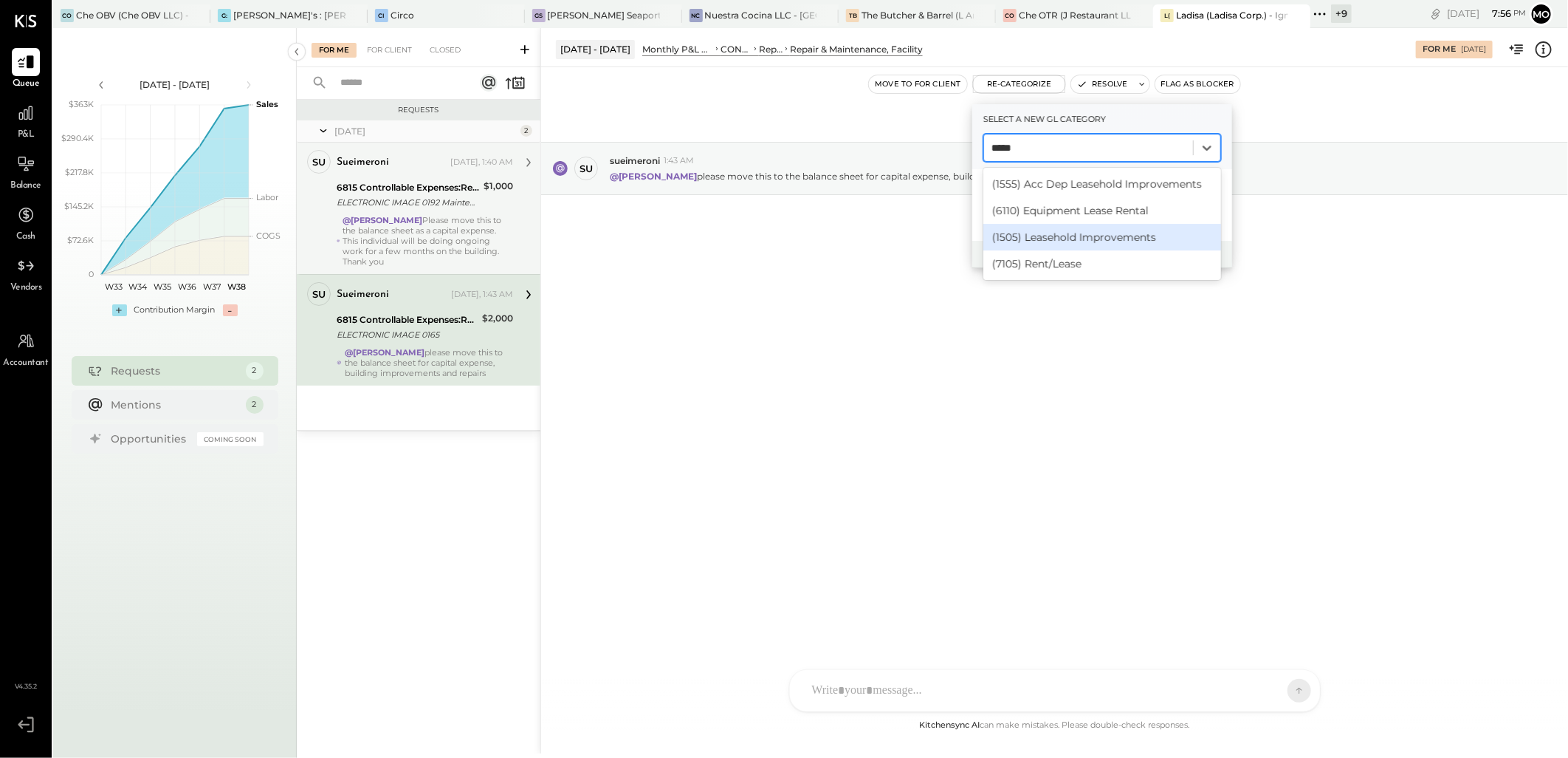
click at [1087, 239] on div "(1505) Leasehold Improvements" at bounding box center [1102, 237] width 238 height 26
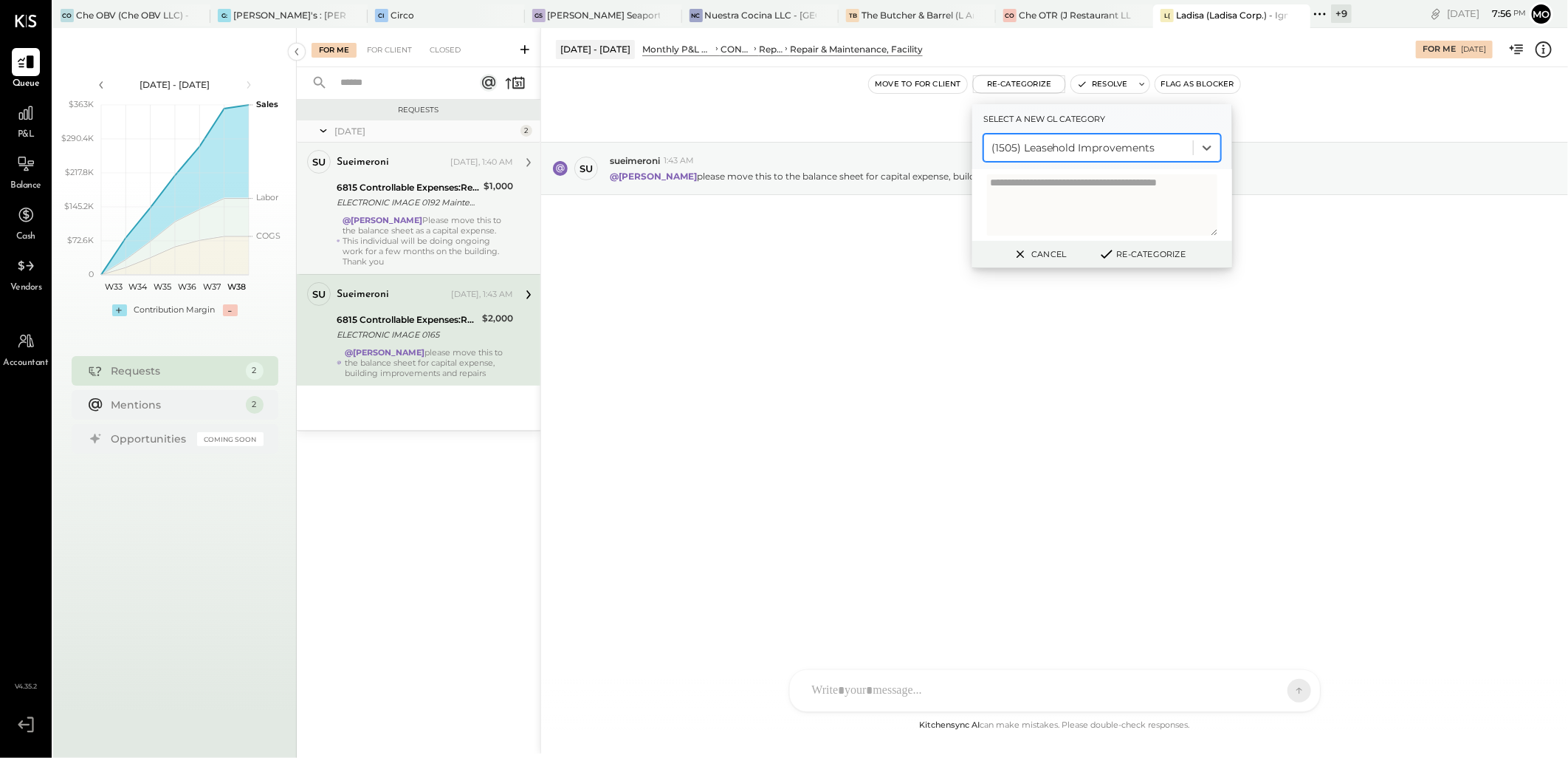
click at [1127, 253] on button "Re-Categorize" at bounding box center [1142, 254] width 98 height 17
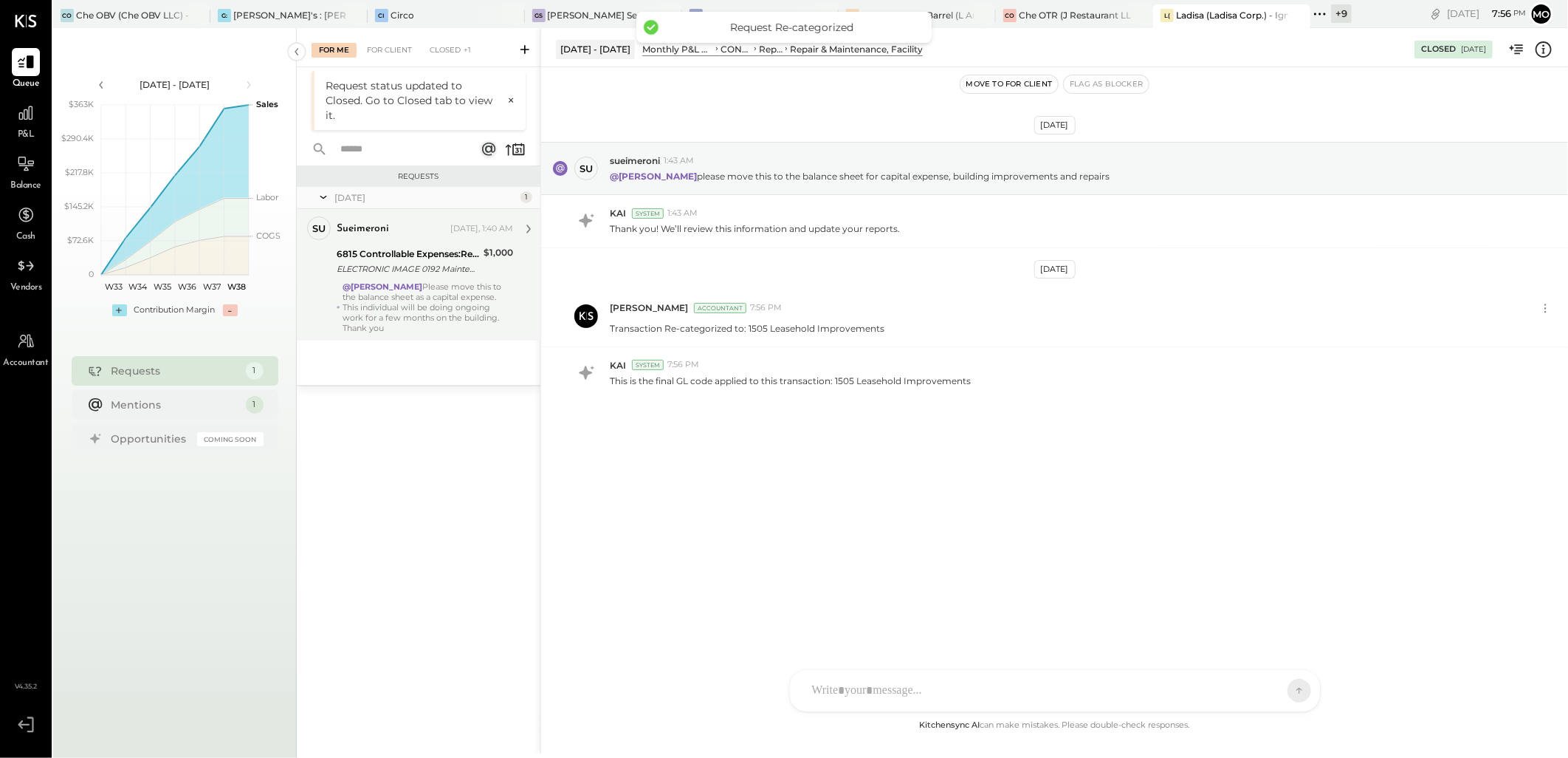
click at [458, 286] on div "@[PERSON_NAME] Please move this to the balance sheet as a capital expense. This…" at bounding box center [428, 307] width 170 height 52
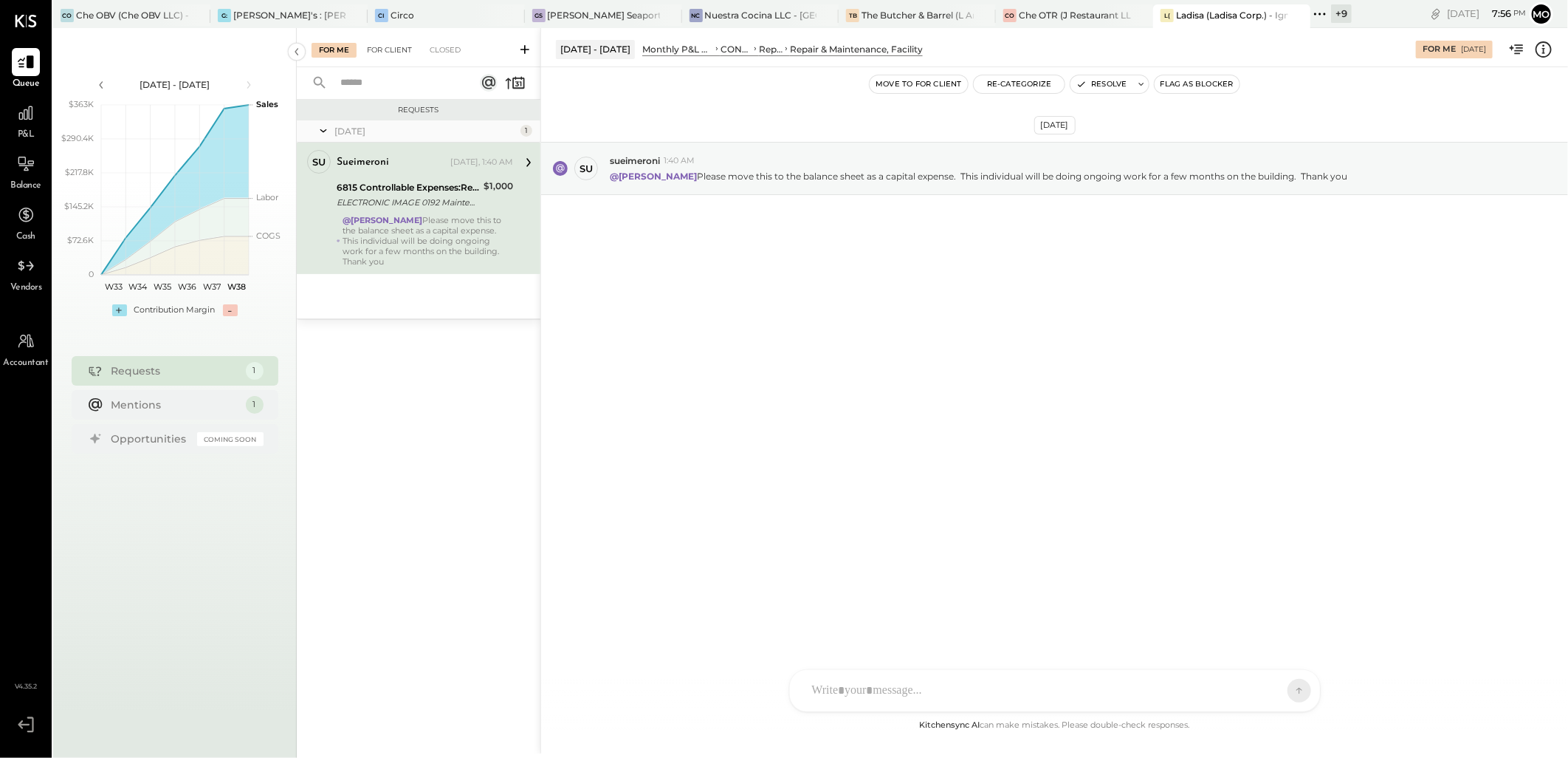
drag, startPoint x: 434, startPoint y: 50, endPoint x: 381, endPoint y: 52, distance: 53.0
click at [434, 50] on div "Closed" at bounding box center [445, 50] width 45 height 15
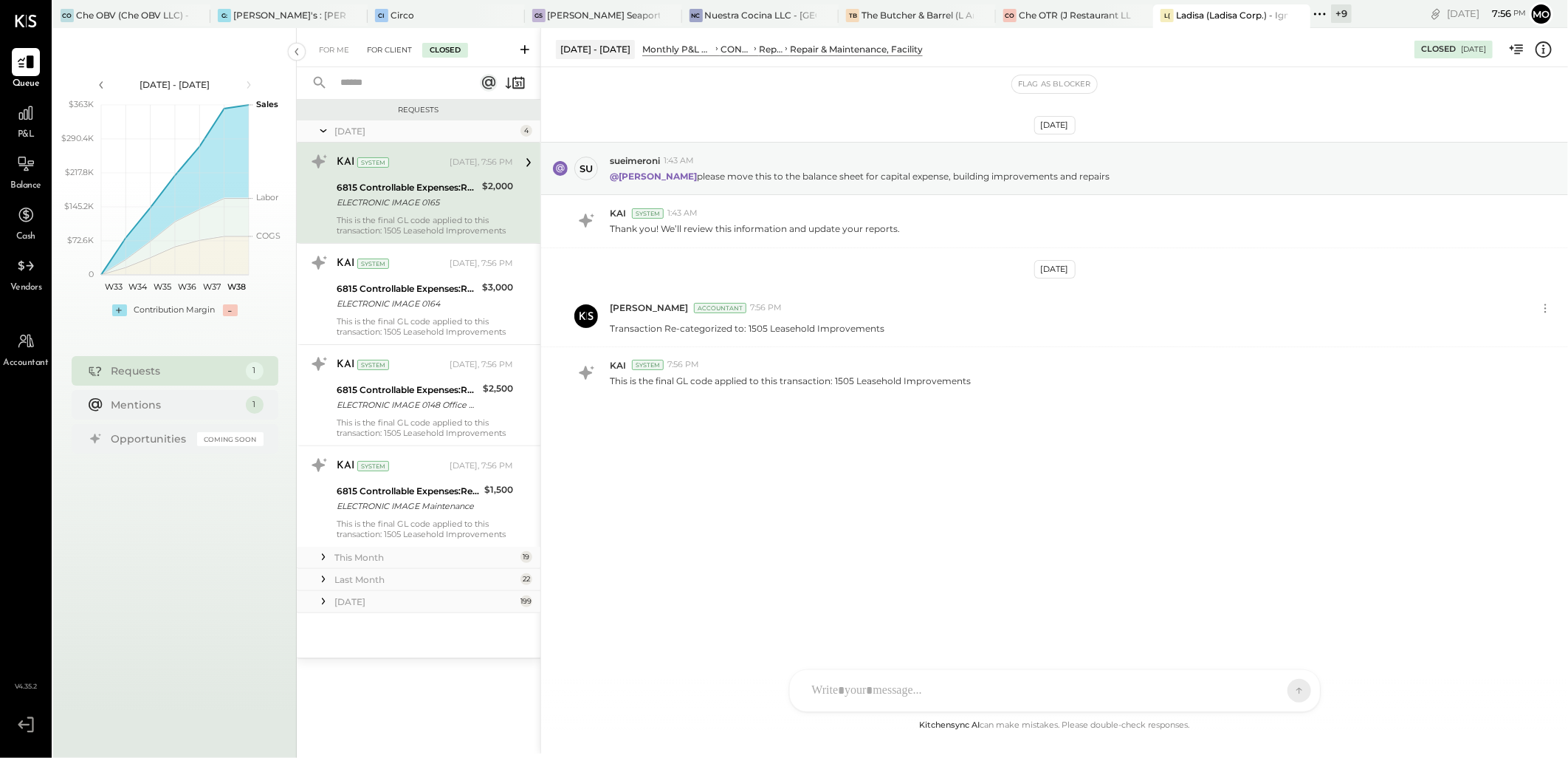
click at [381, 52] on div "For Client" at bounding box center [389, 50] width 59 height 15
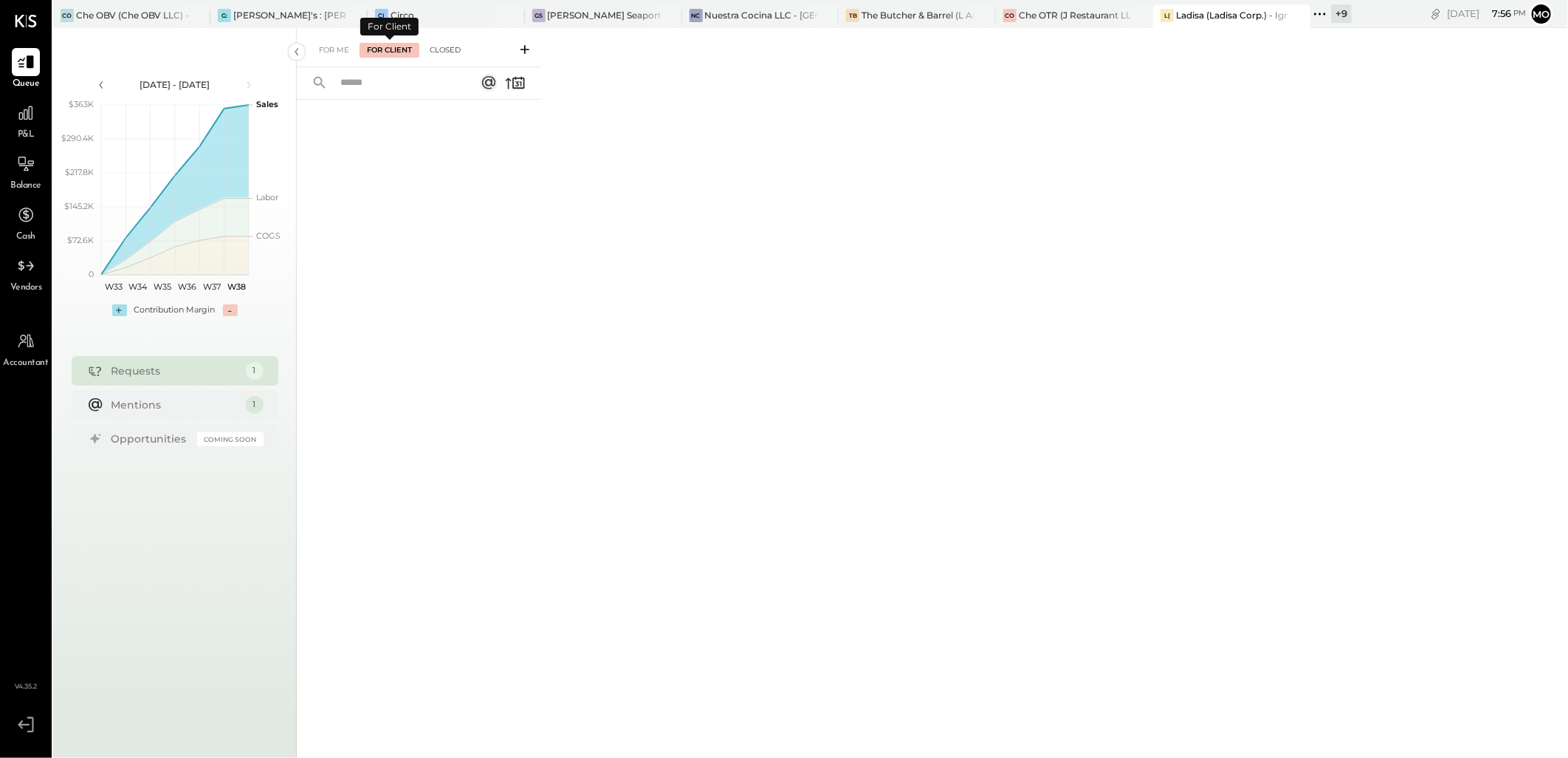
click at [444, 50] on div "Closed" at bounding box center [445, 50] width 45 height 15
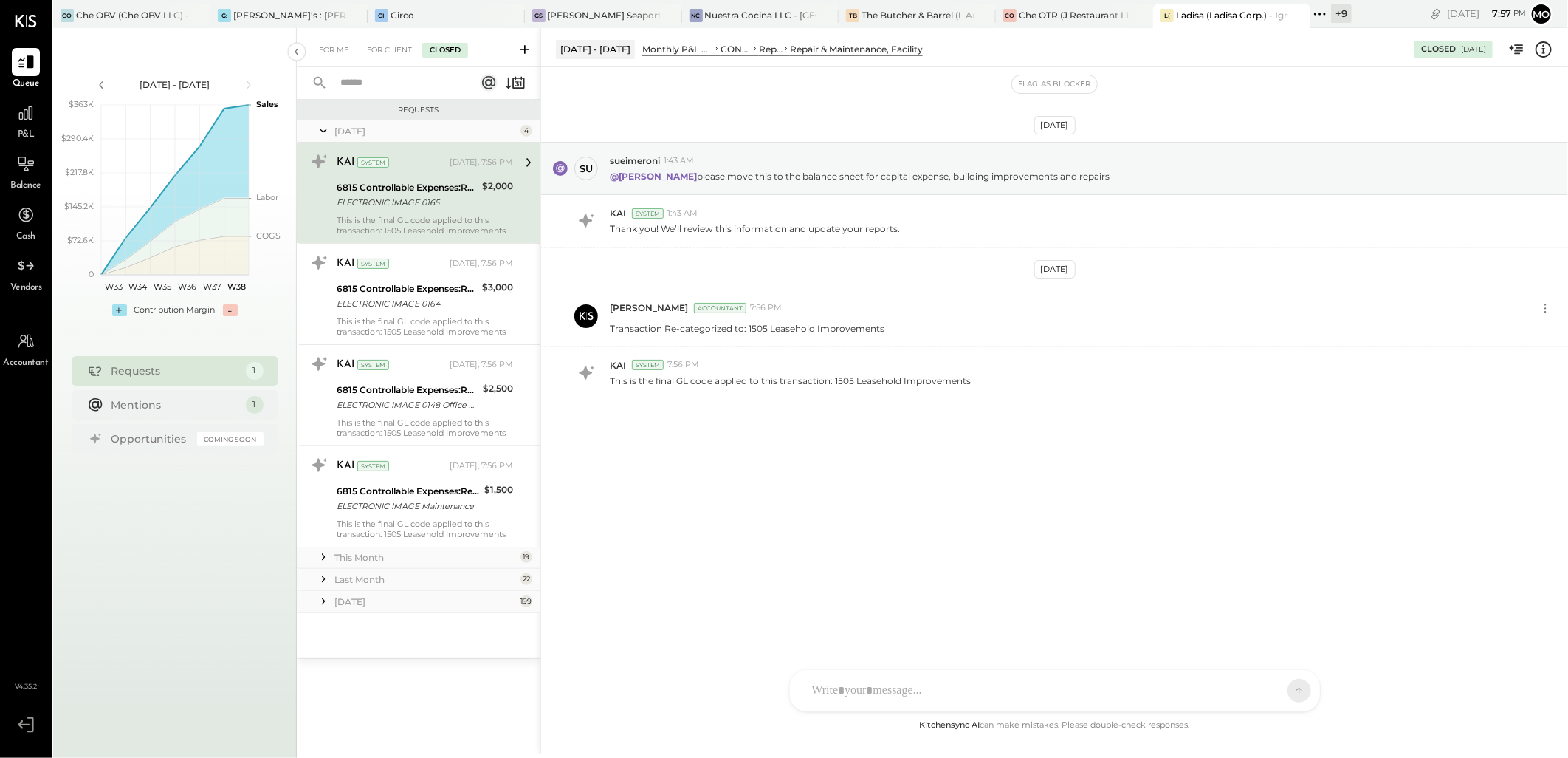
drag, startPoint x: 441, startPoint y: 286, endPoint x: 1505, endPoint y: 525, distance: 1090.5
click at [441, 286] on div "6815 Controllable Expenses:Repairs & Maintenance:Repair & Maintenance, Facility" at bounding box center [406, 289] width 141 height 15
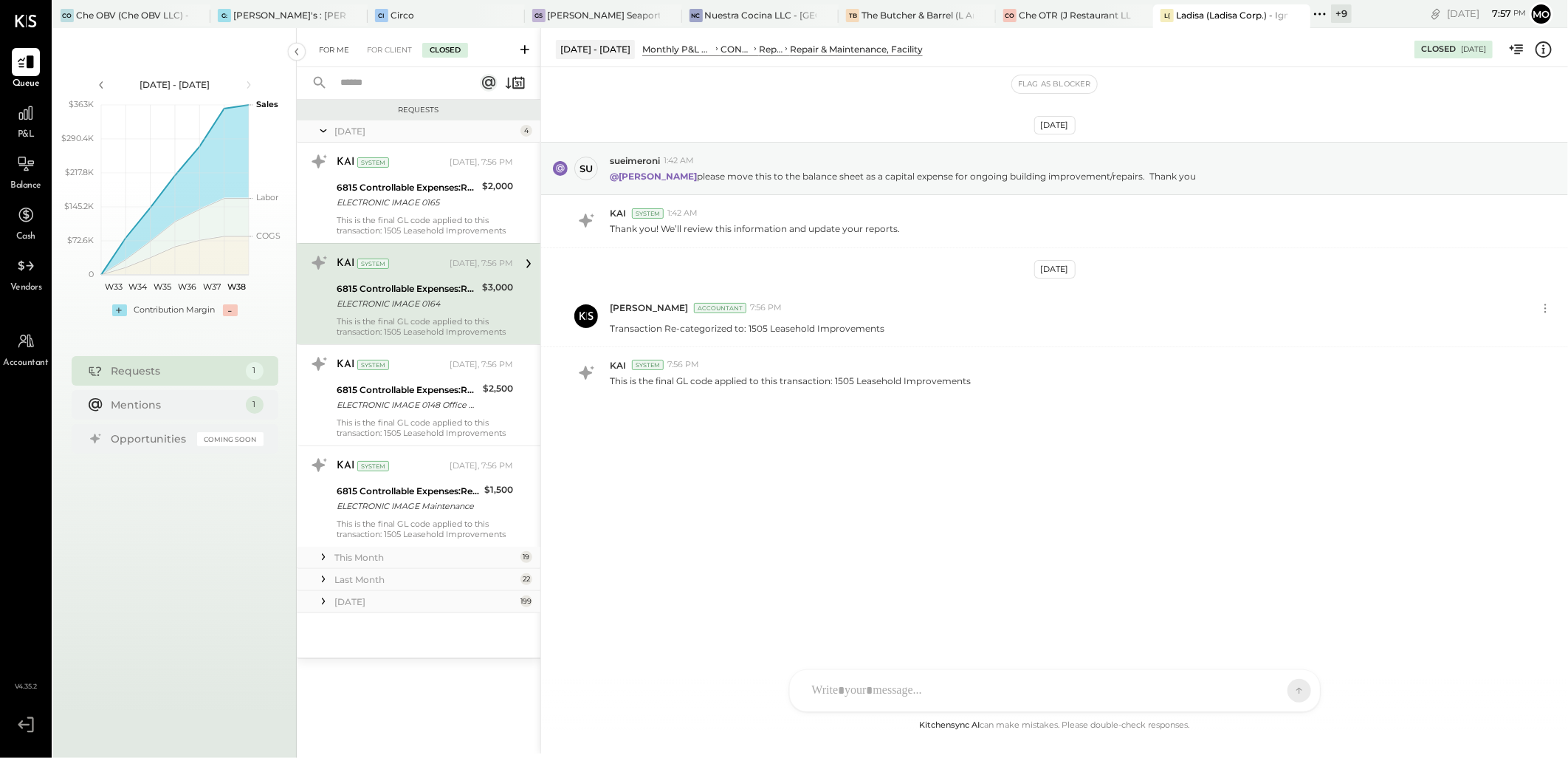
click at [330, 45] on div "For Me" at bounding box center [335, 50] width 45 height 15
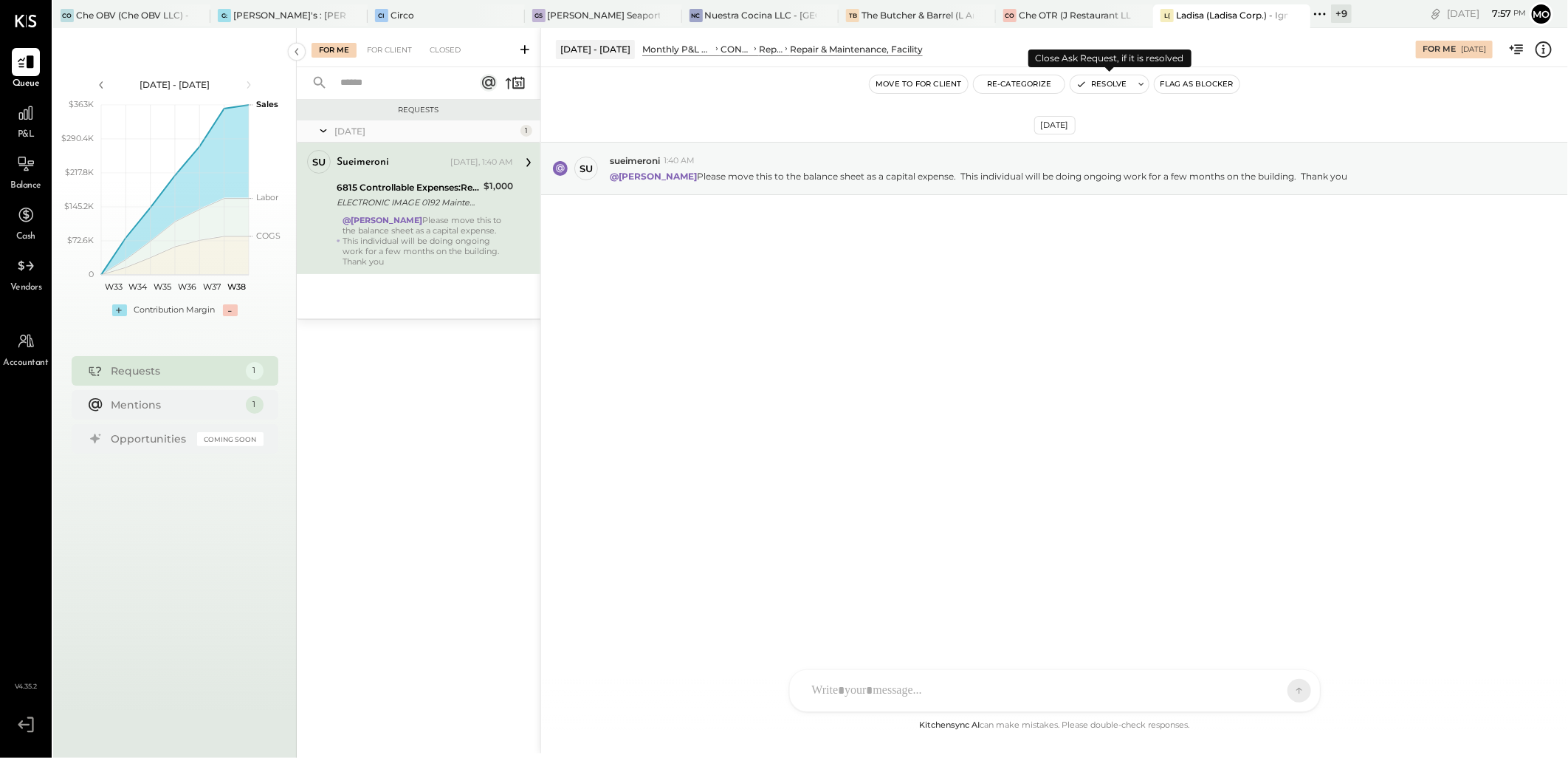
click at [1107, 85] on button "Resolve" at bounding box center [1101, 84] width 62 height 17
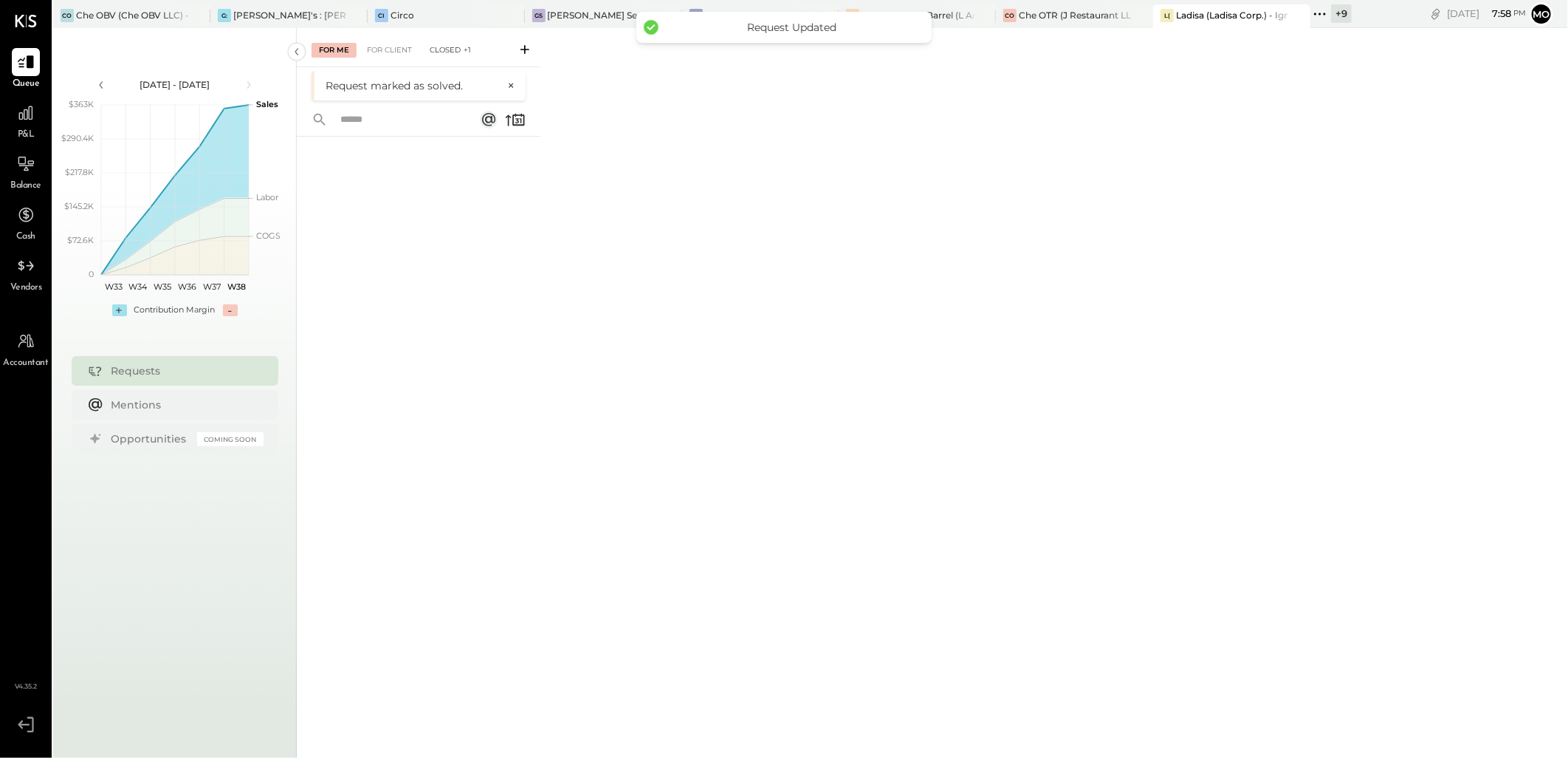
click at [452, 45] on div "Closed +1" at bounding box center [450, 50] width 56 height 15
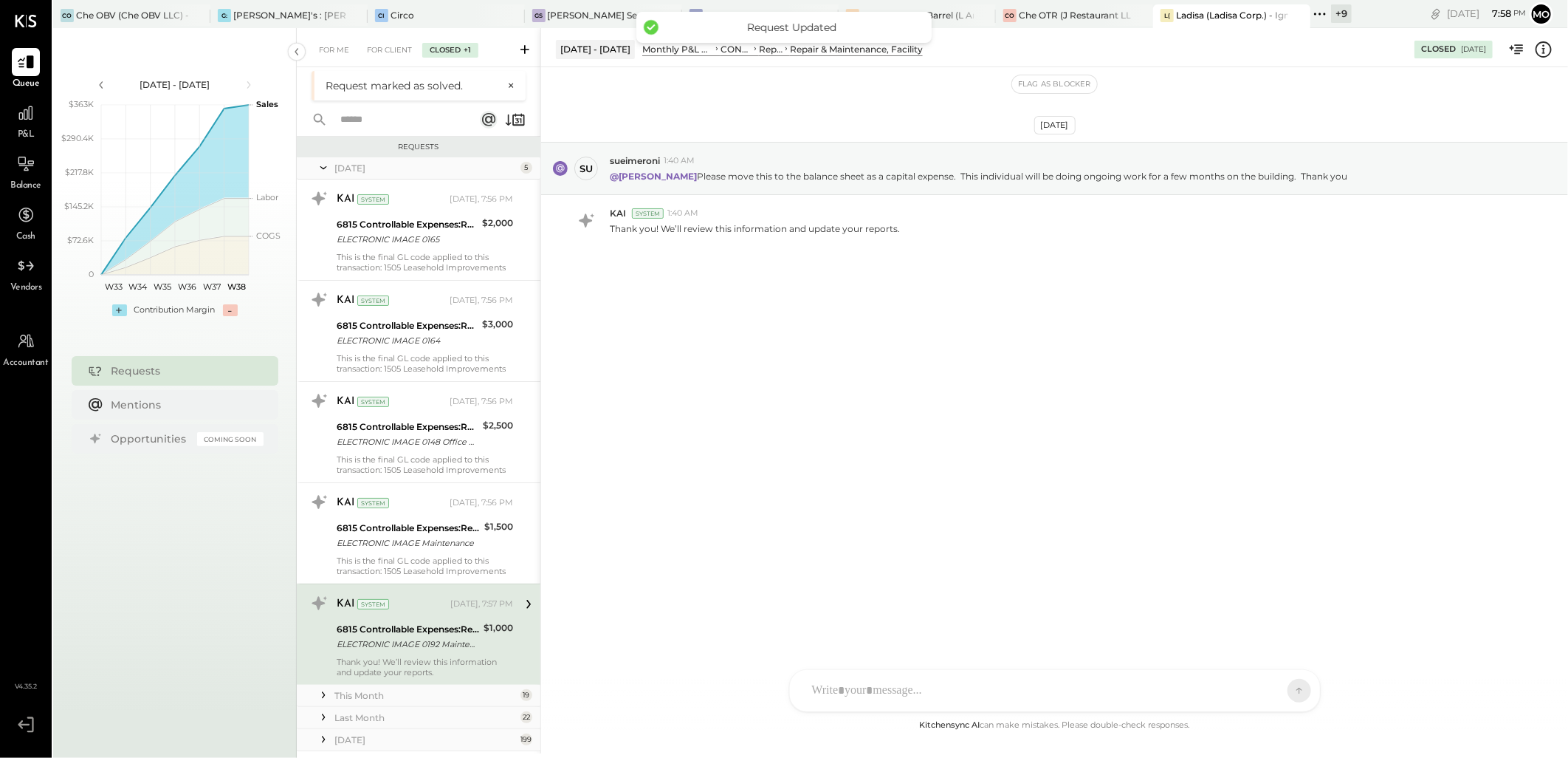
scroll to position [5, 0]
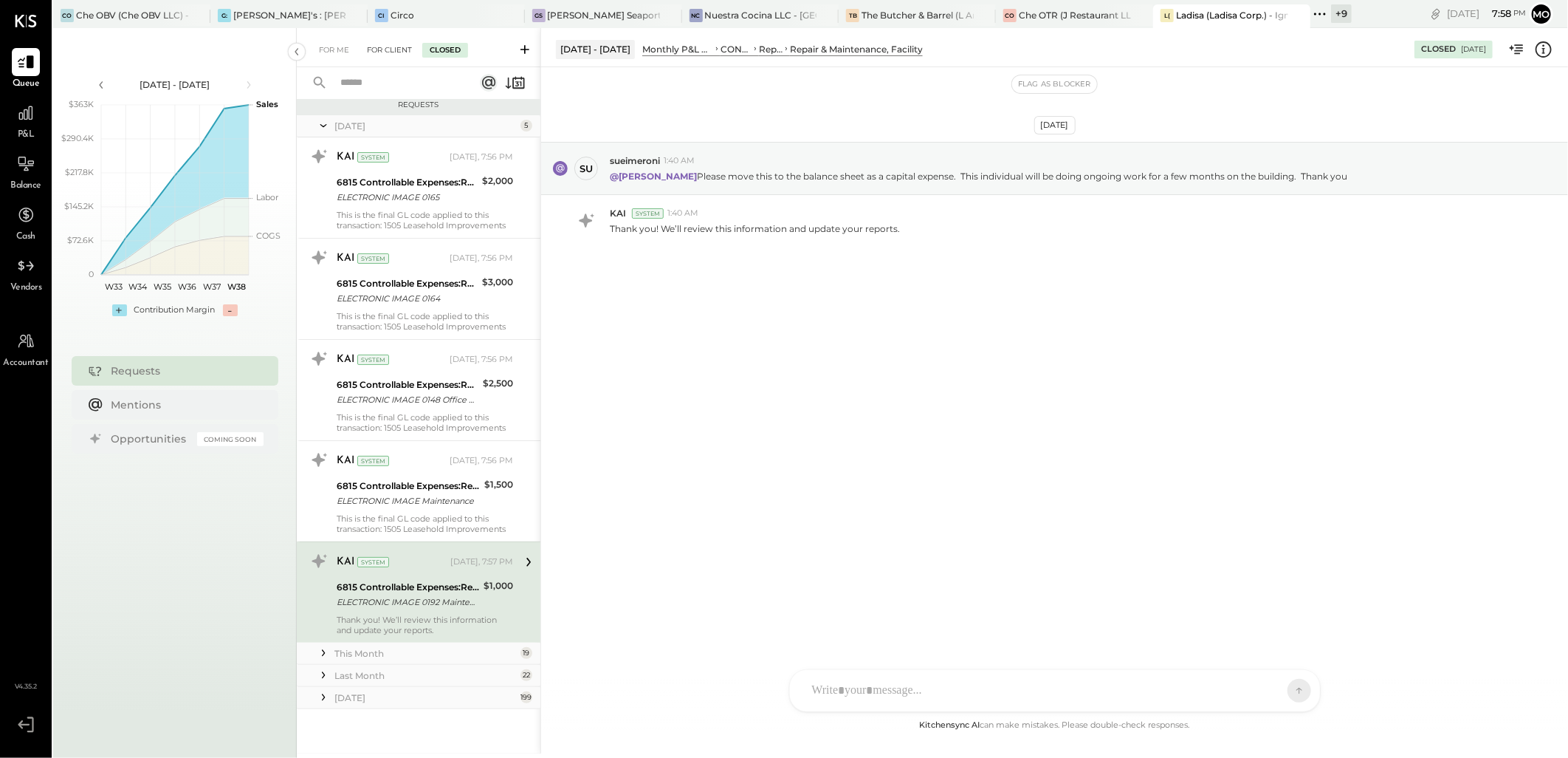
click at [388, 54] on div "For Client" at bounding box center [389, 50] width 59 height 15
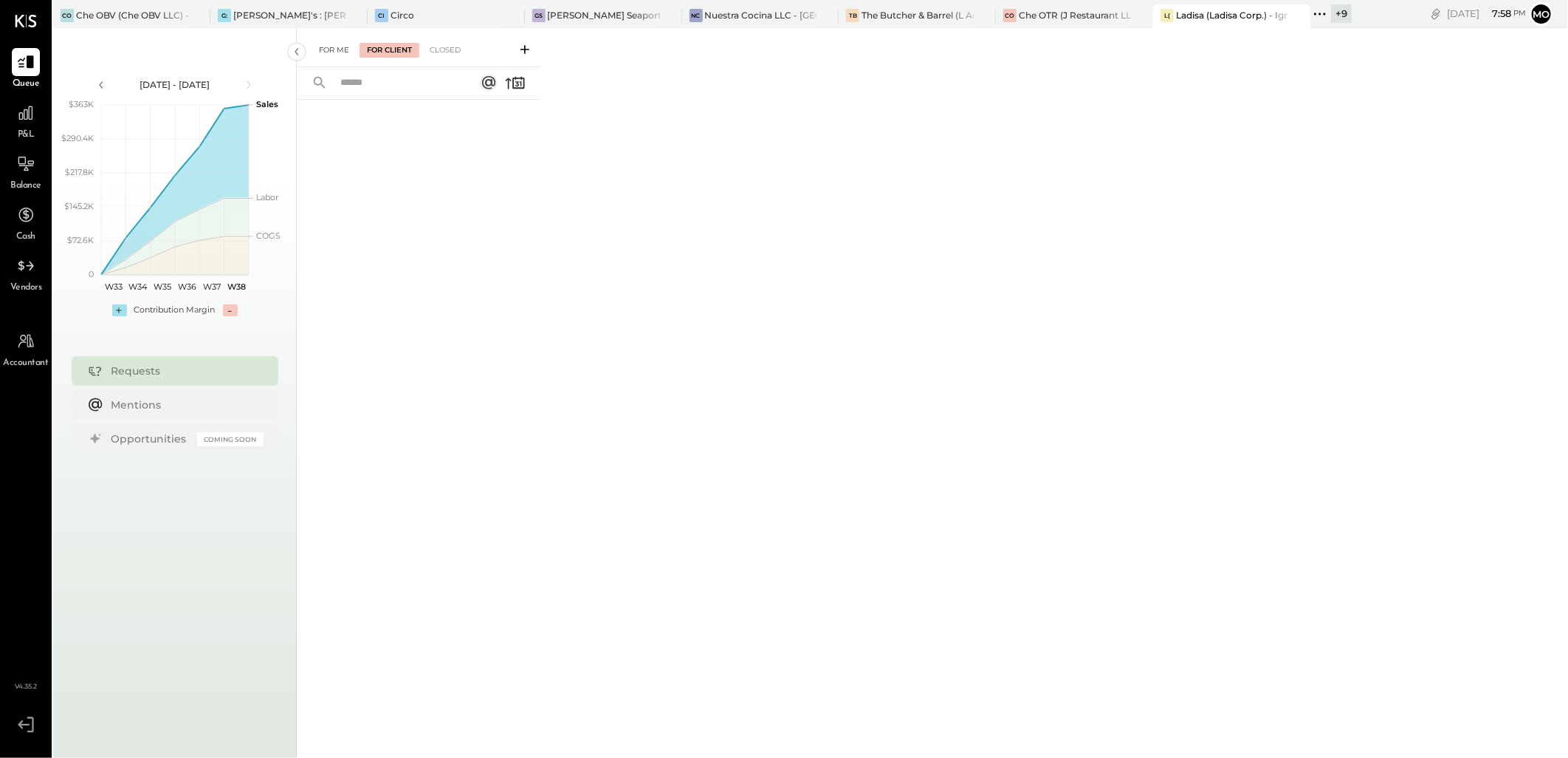
click at [337, 55] on div "For Me" at bounding box center [335, 50] width 45 height 15
click at [1067, 9] on div "Che OTR (J Restaurant LLC) - Ignite" at bounding box center [1075, 15] width 112 height 12
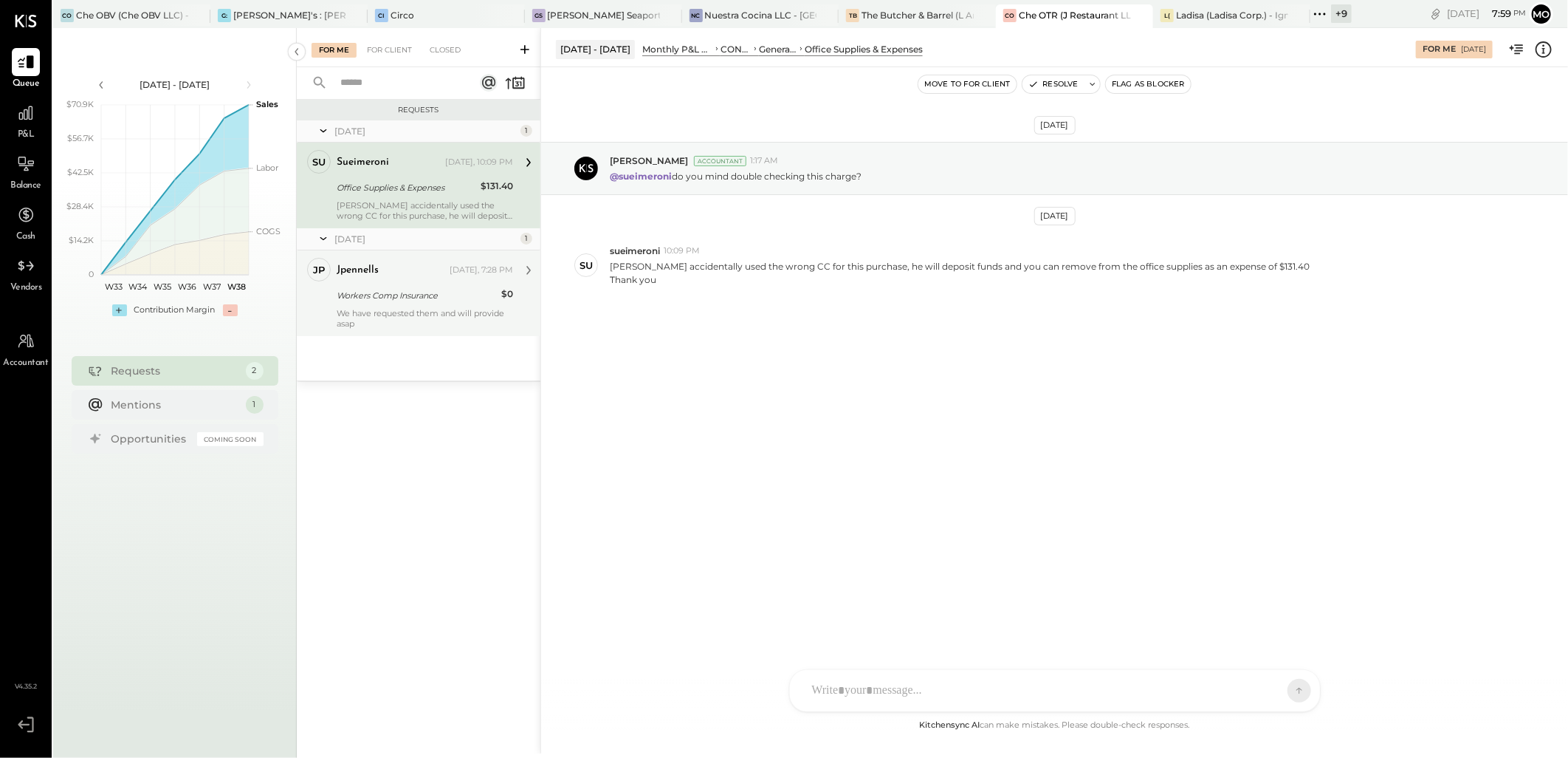
click at [392, 298] on div "Workers Comp Insurance" at bounding box center [416, 295] width 160 height 15
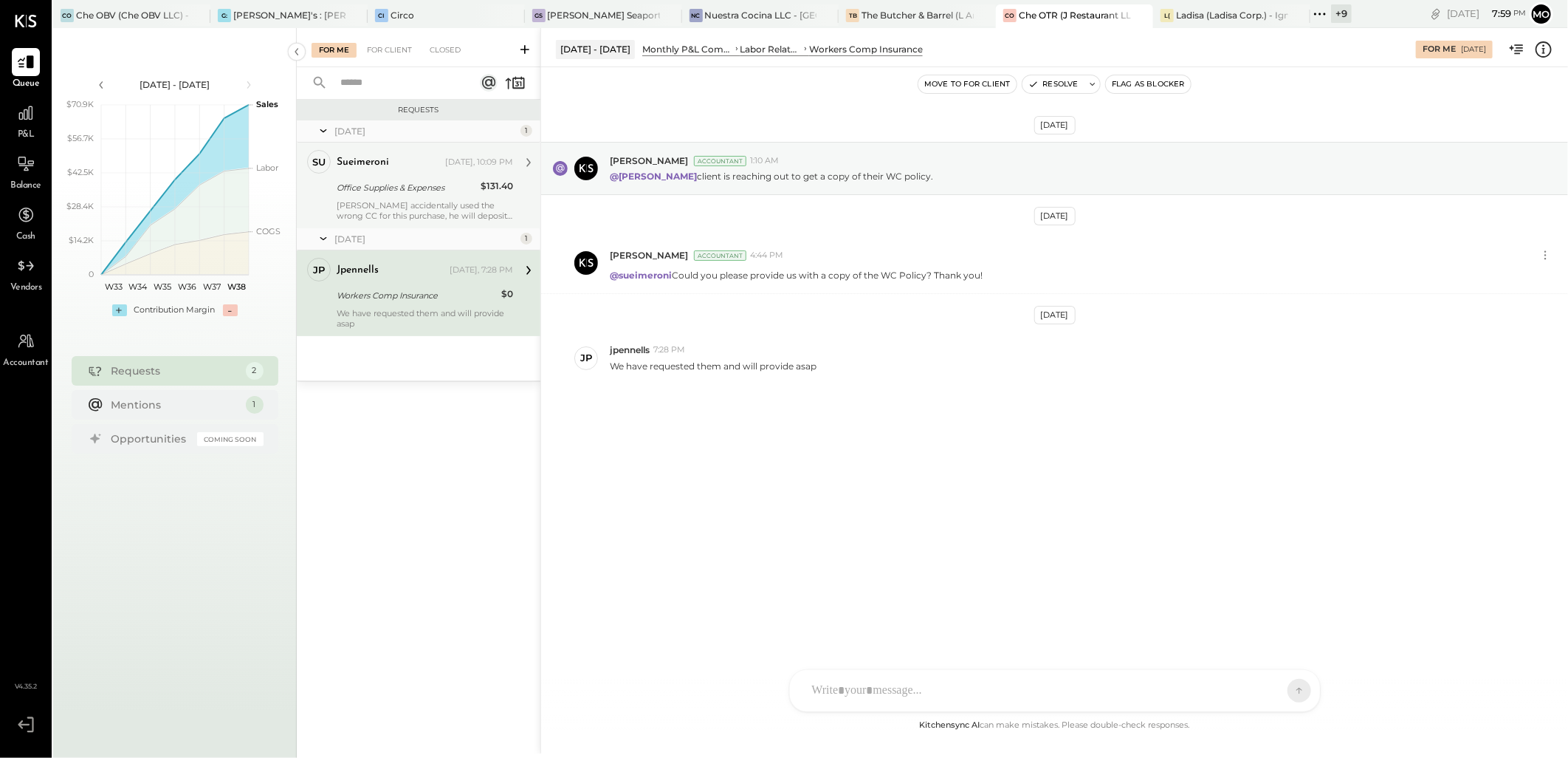
click at [417, 200] on div "[PERSON_NAME] accidentally used the wrong CC for this purchase, he will deposit…" at bounding box center [425, 211] width 177 height 21
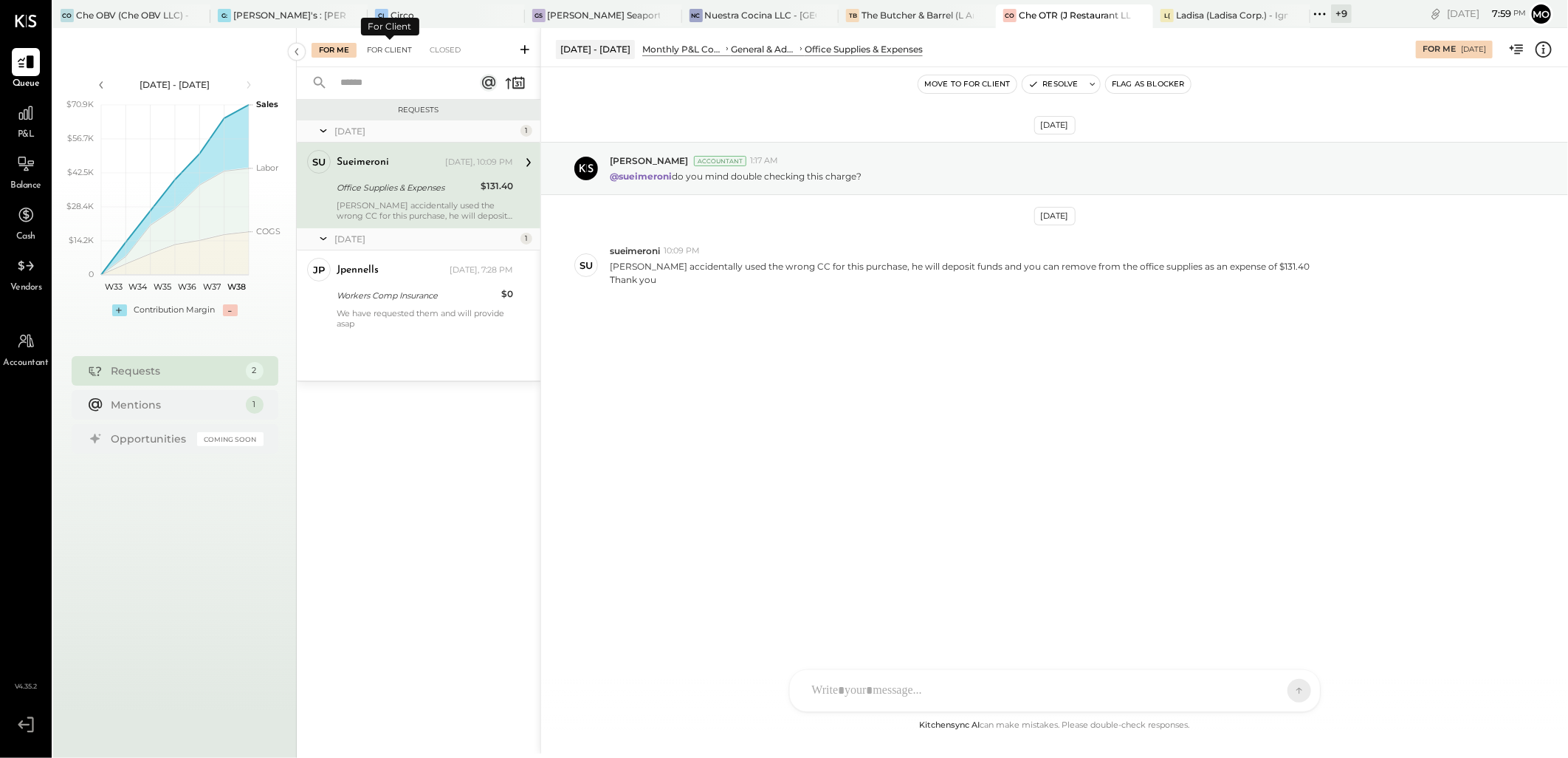
click at [383, 52] on div "For Client" at bounding box center [389, 50] width 59 height 15
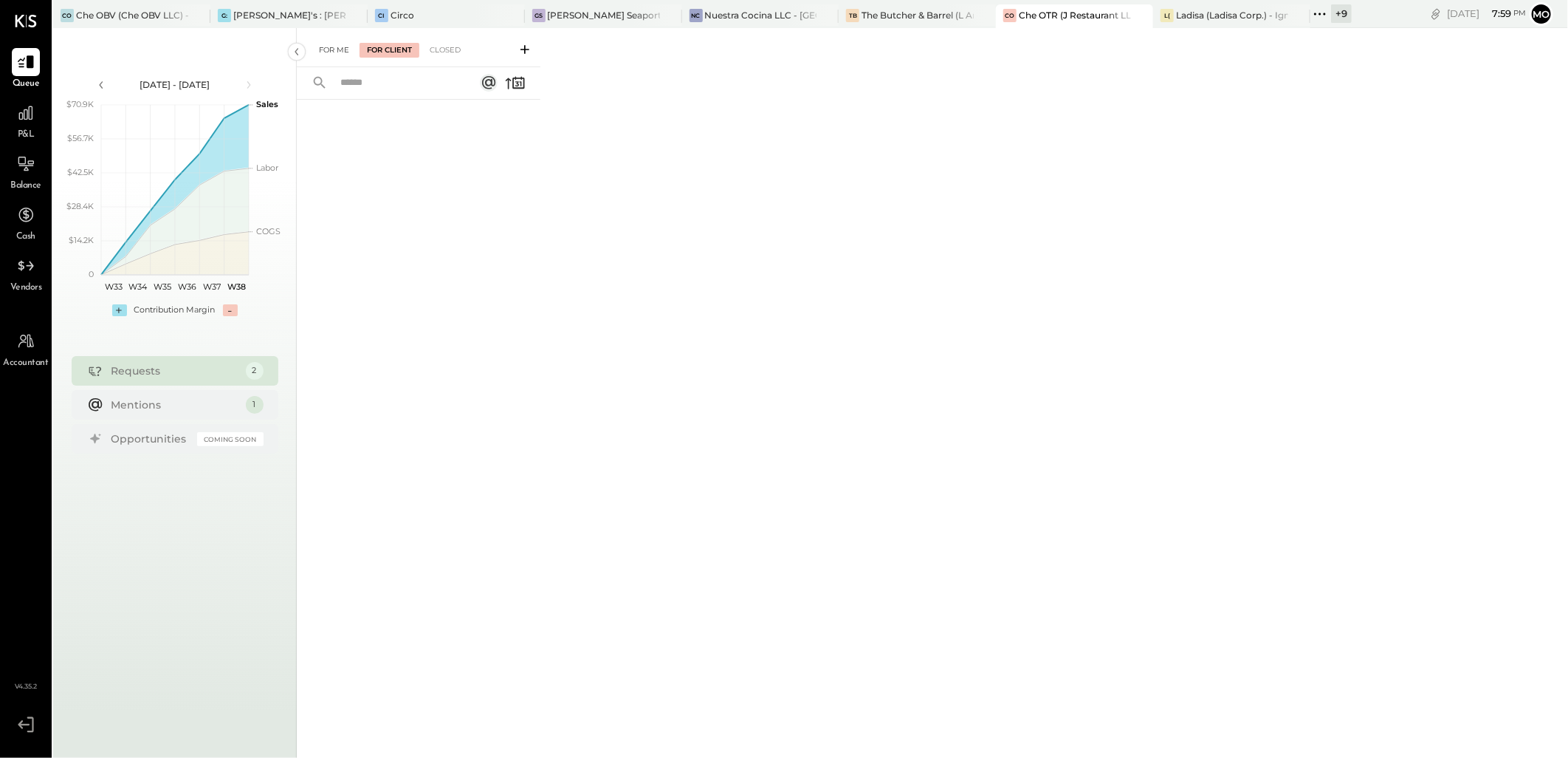
click at [336, 54] on div "For Me" at bounding box center [335, 50] width 45 height 15
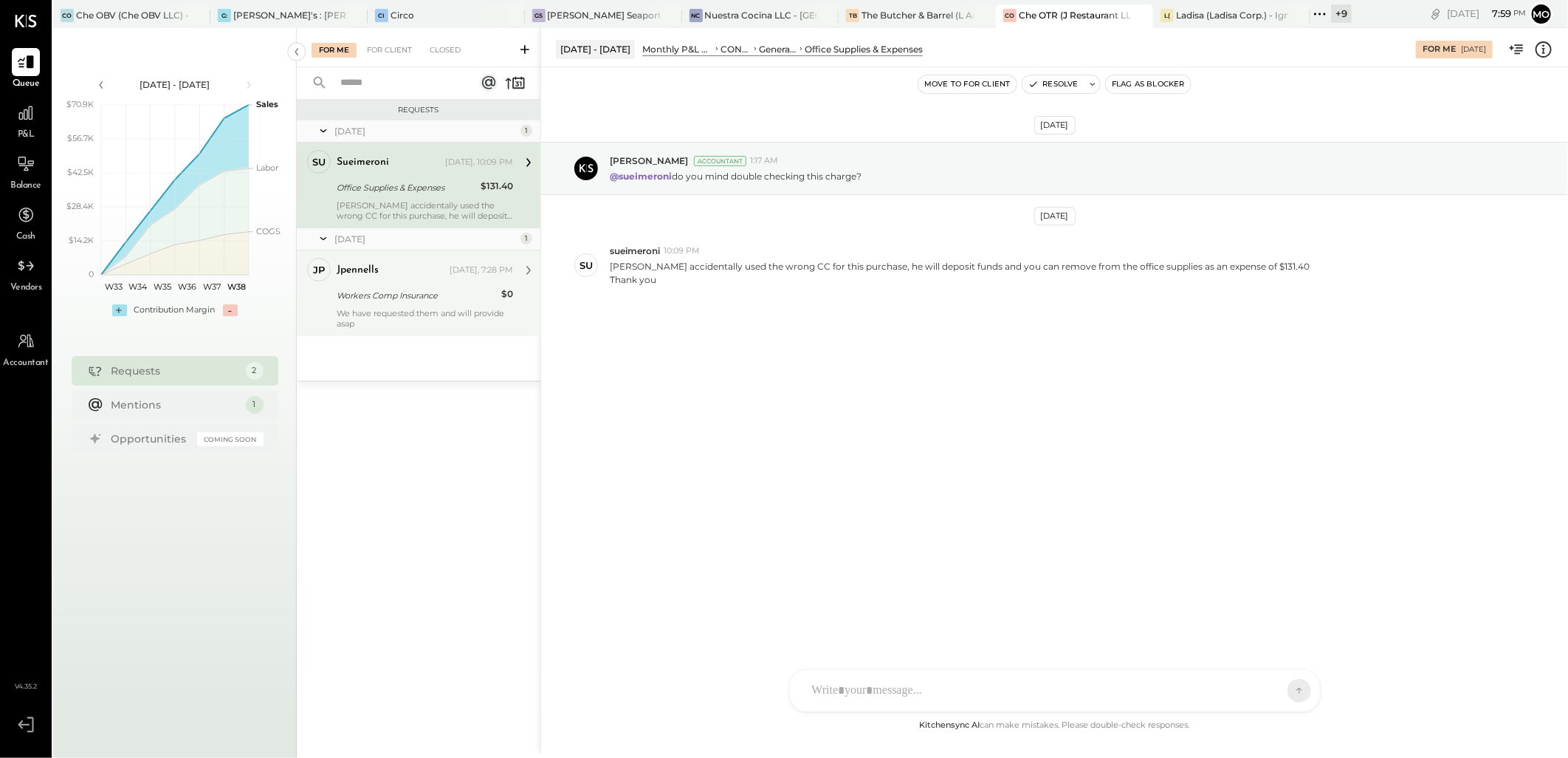
click at [448, 296] on div "Workers Comp Insurance" at bounding box center [416, 295] width 160 height 15
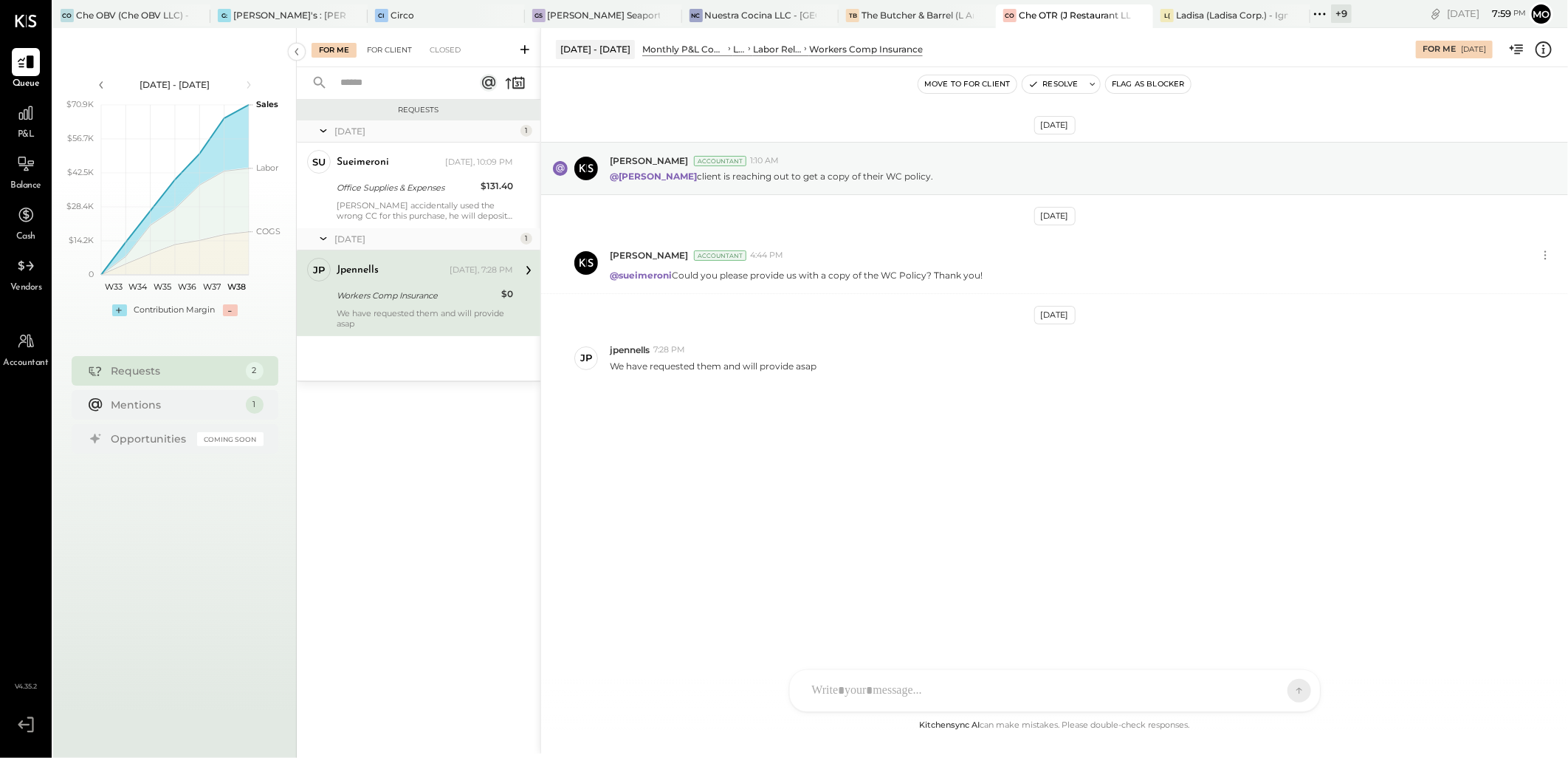
click at [386, 52] on div "For Client" at bounding box center [389, 50] width 59 height 15
